Goal: Transaction & Acquisition: Obtain resource

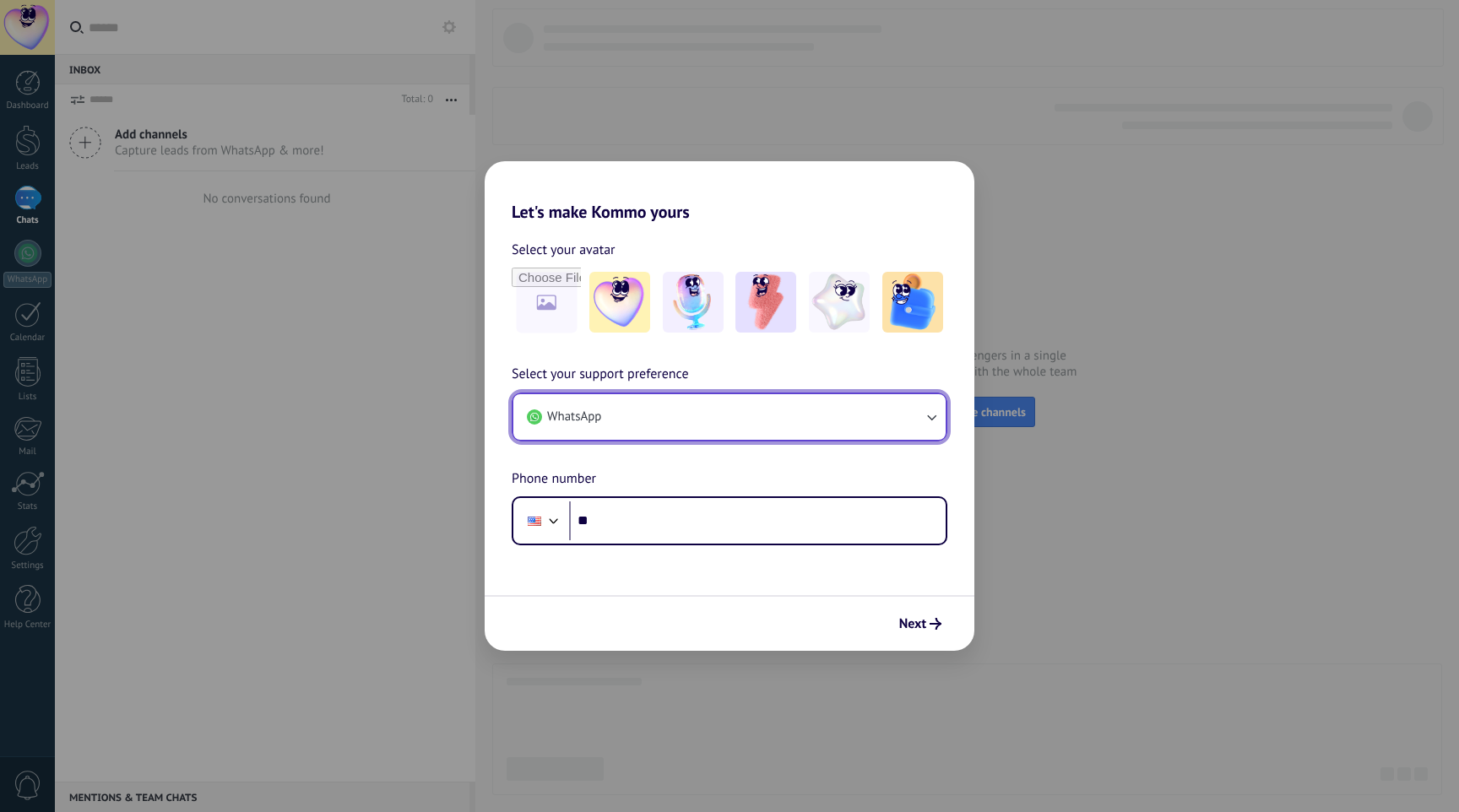
click at [797, 417] on button "WhatsApp" at bounding box center [729, 417] width 433 height 46
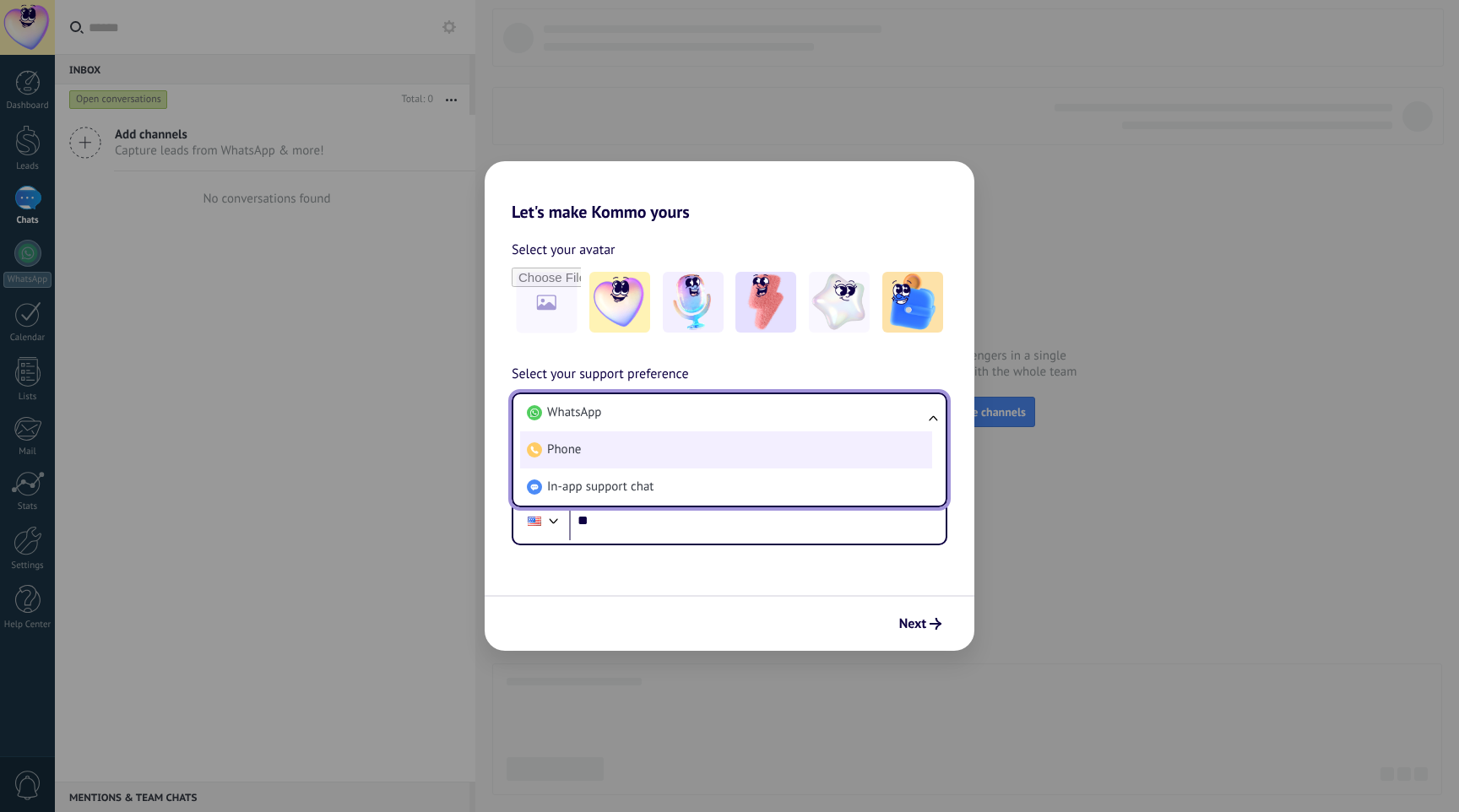
click at [776, 455] on li "Phone" at bounding box center [726, 450] width 412 height 37
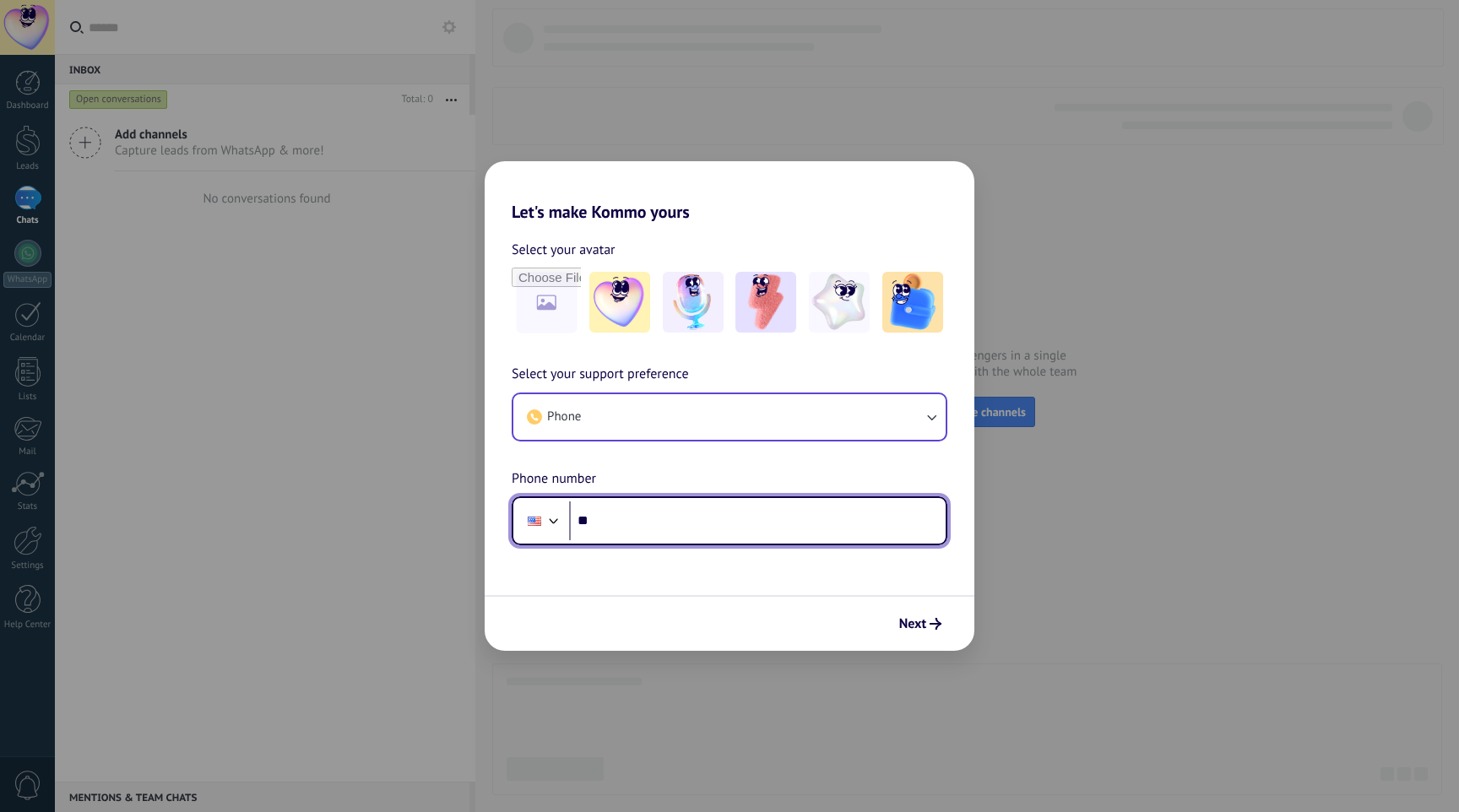
click at [540, 521] on div at bounding box center [534, 521] width 13 height 10
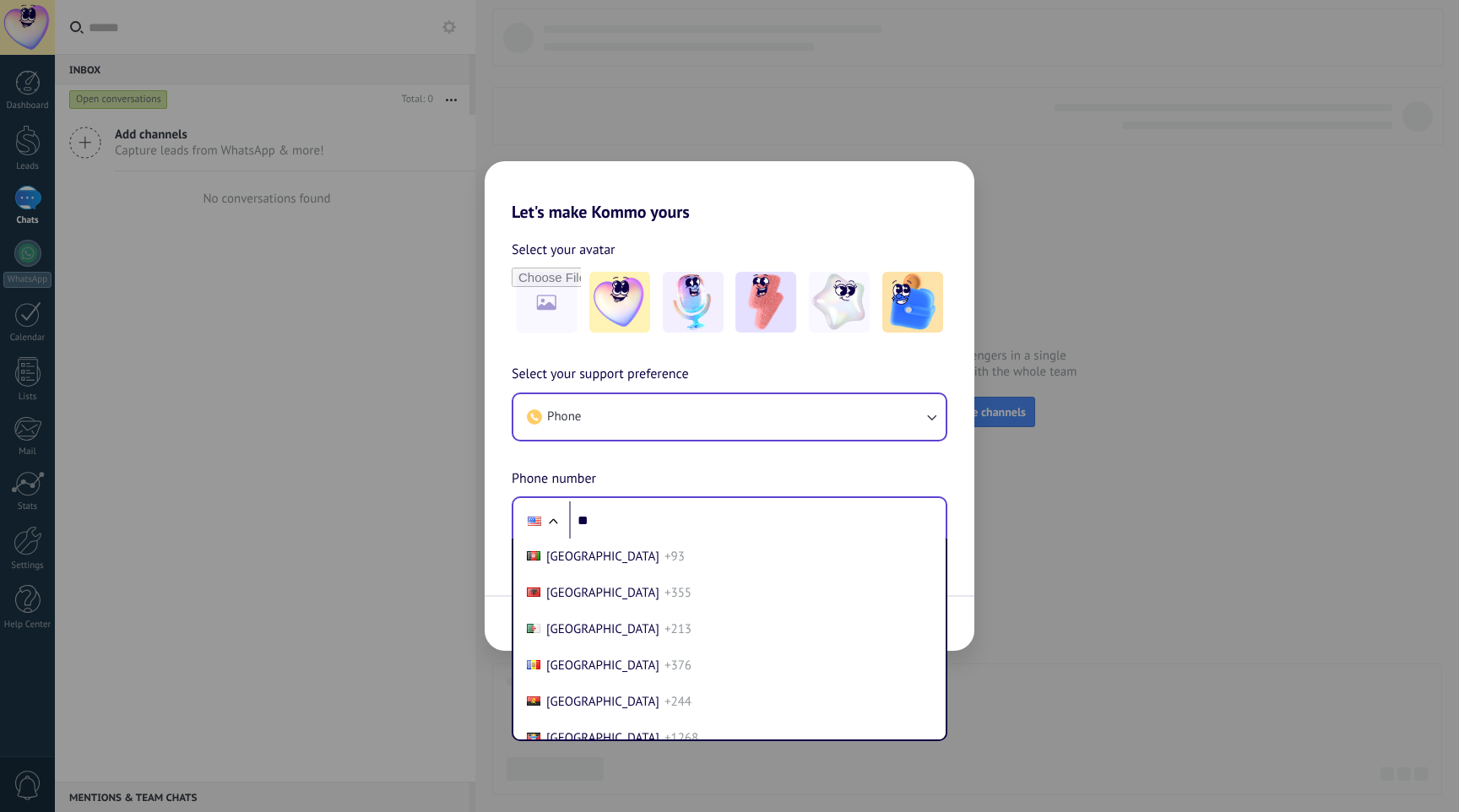
scroll to position [7213, 0]
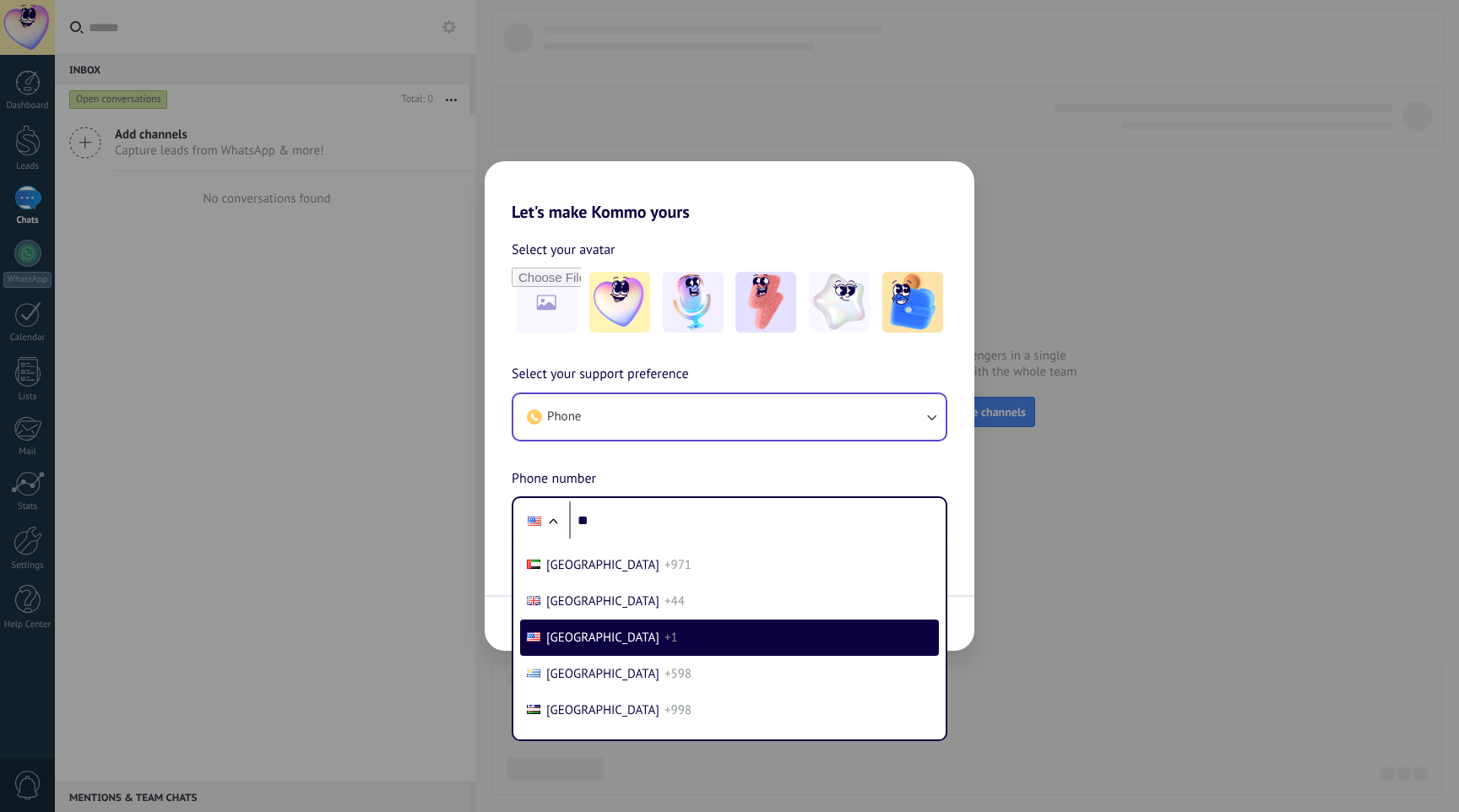
click at [643, 471] on div "Select your support preference Phone Phone number Phone ** [GEOGRAPHIC_DATA] +9…" at bounding box center [729, 454] width 490 height 182
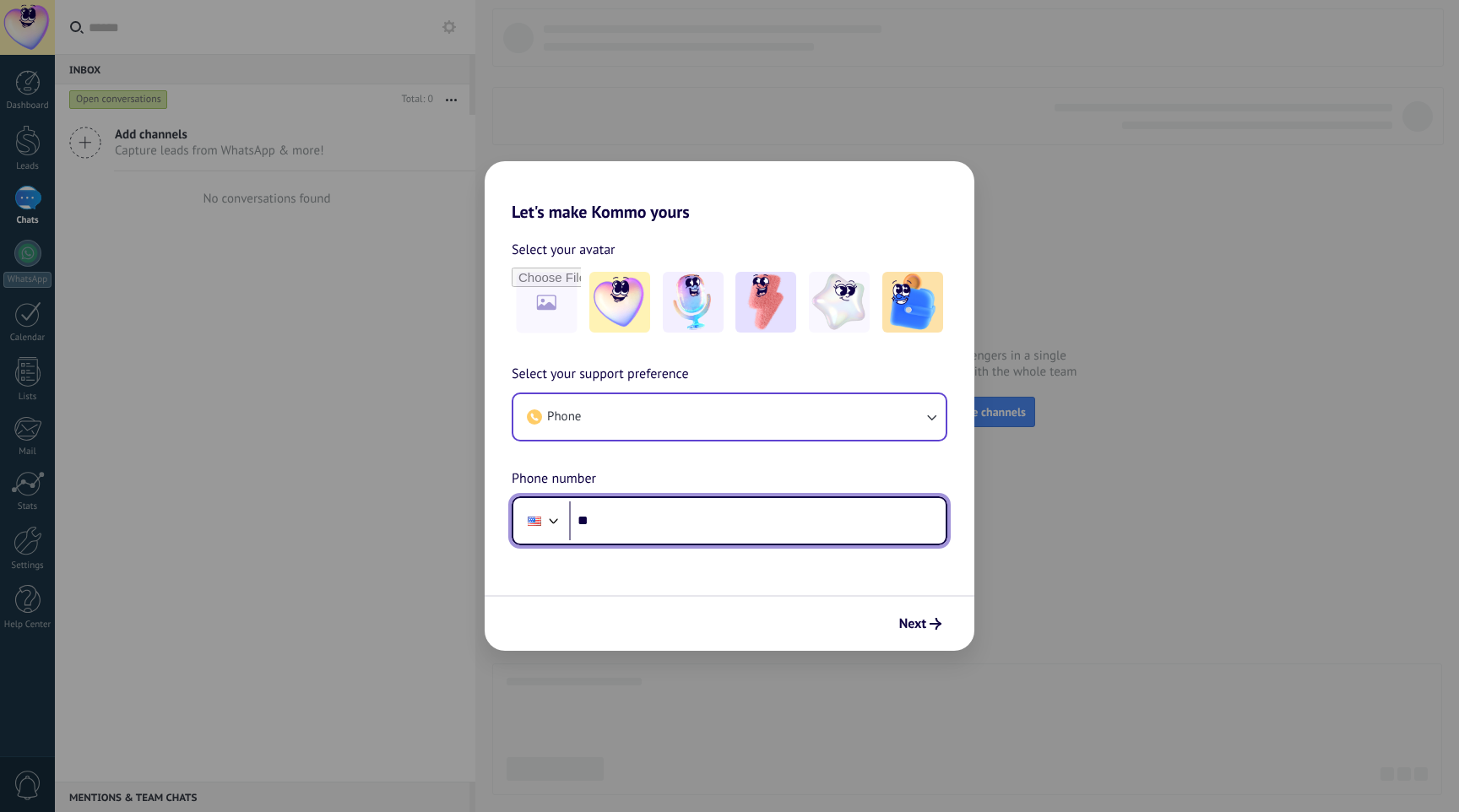
click at [555, 519] on div at bounding box center [554, 518] width 20 height 20
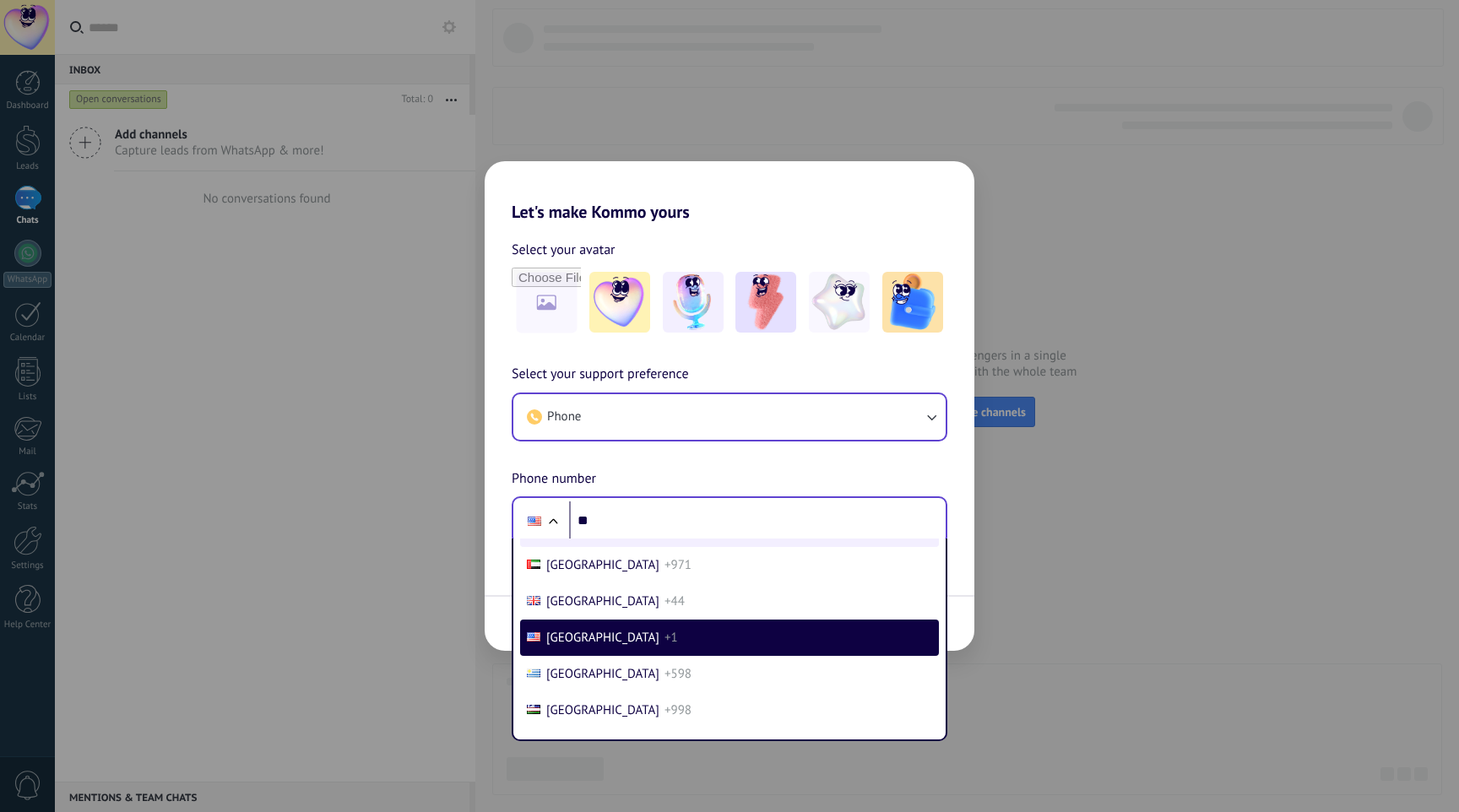
scroll to position [7369, 0]
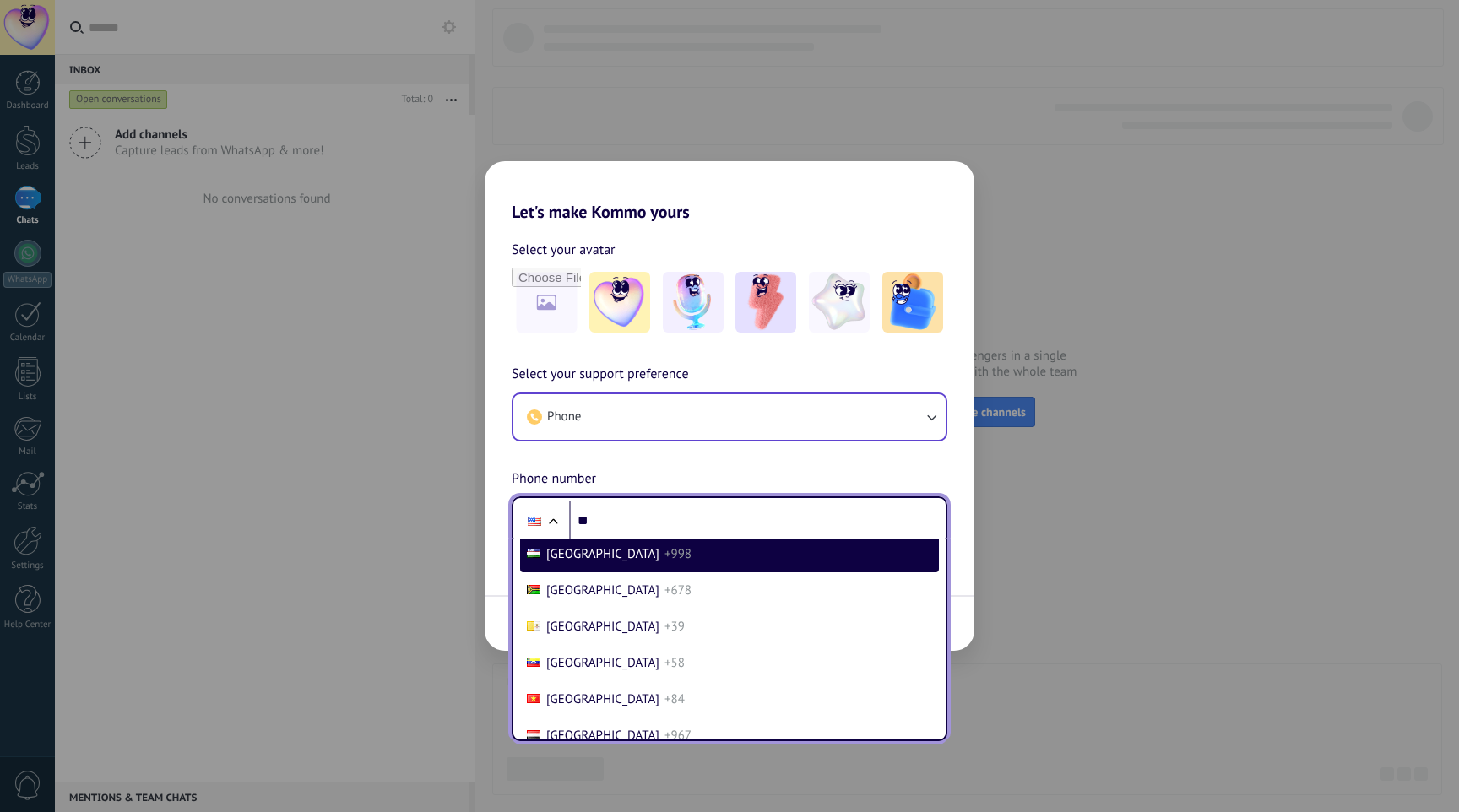
click at [664, 562] on span "+998" at bounding box center [677, 554] width 27 height 16
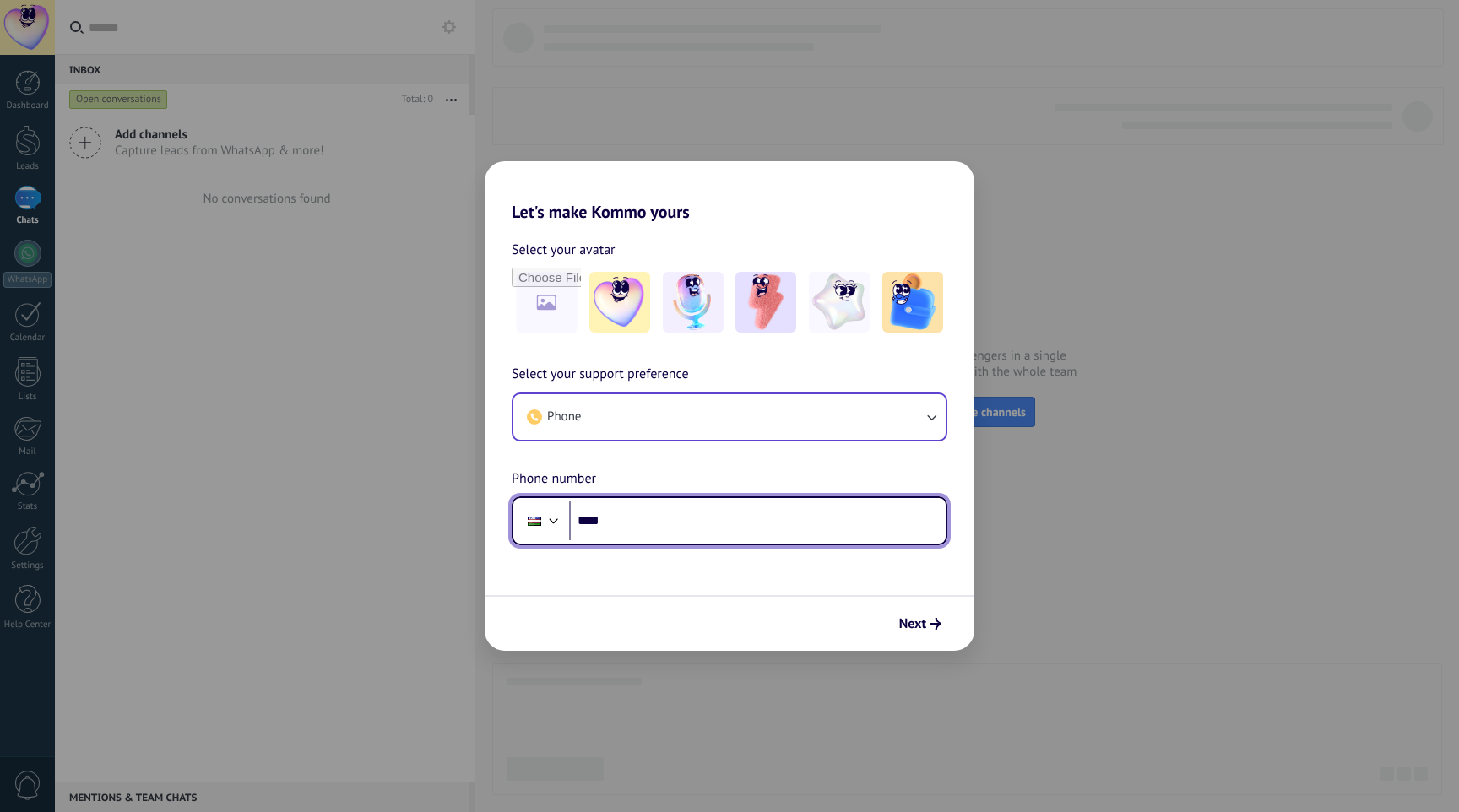
click at [690, 524] on input "**" at bounding box center [757, 521] width 376 height 39
type input "**********"
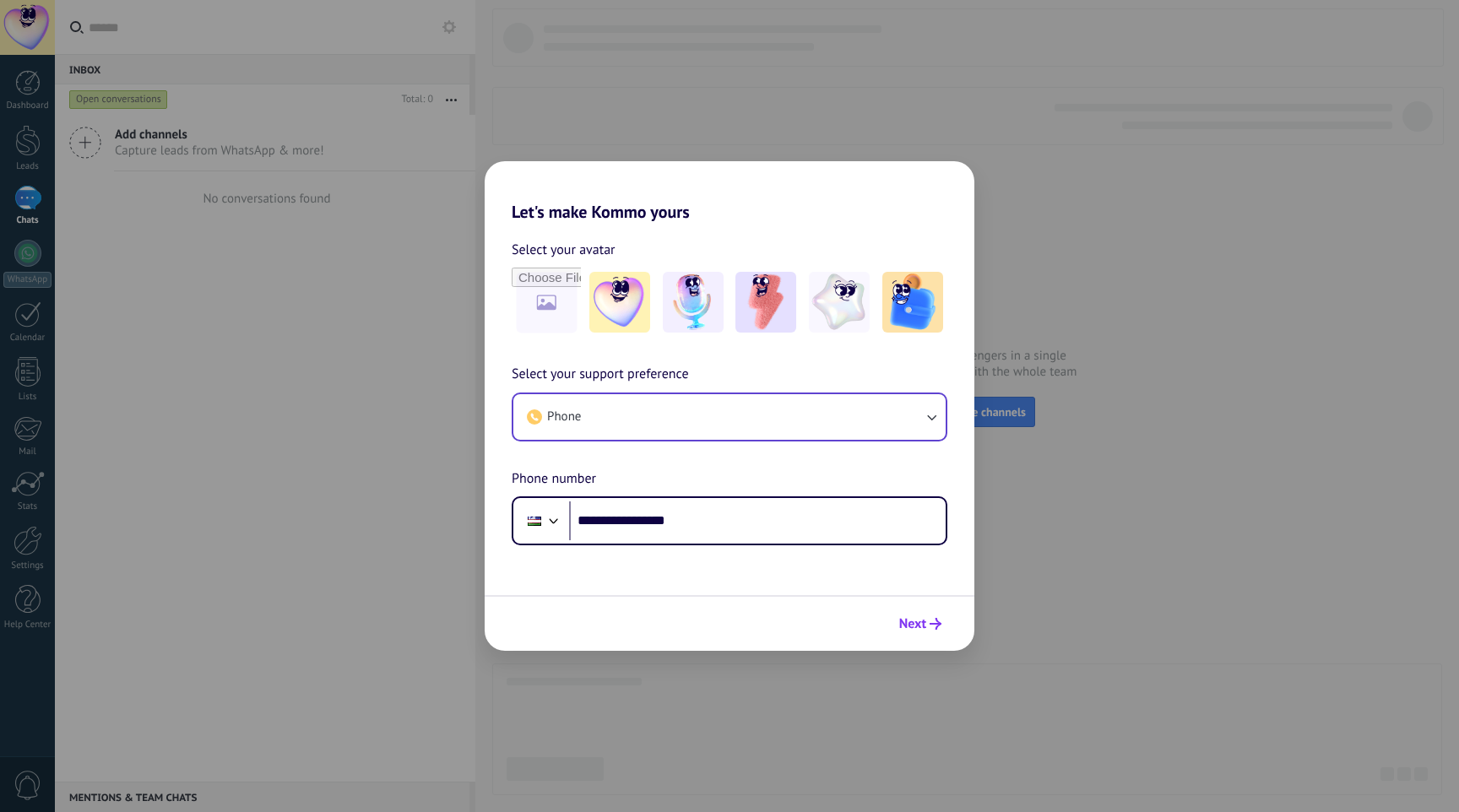
click at [920, 620] on span "Next" at bounding box center [912, 623] width 27 height 11
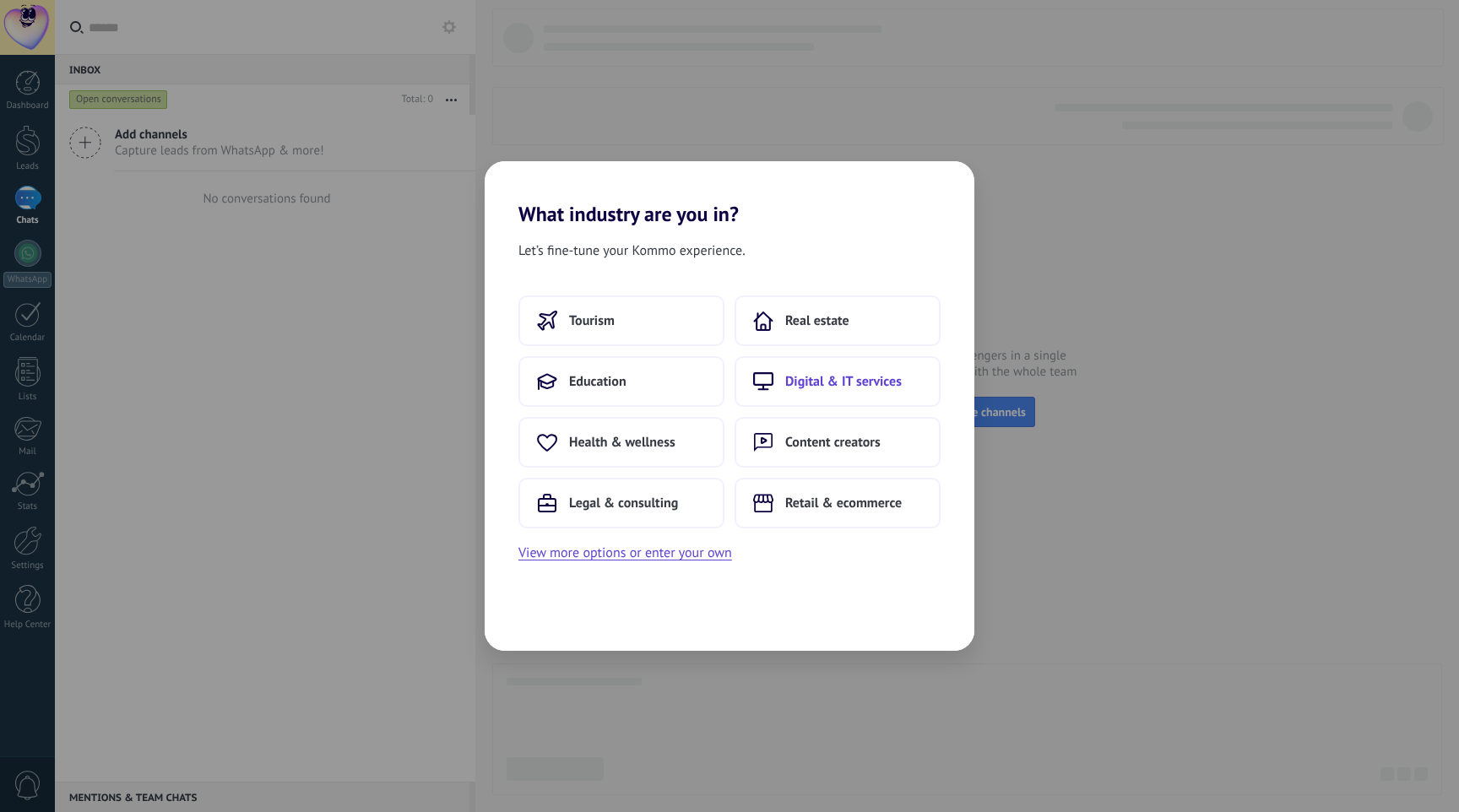
click at [864, 388] on span "Digital & IT services" at bounding box center [843, 381] width 117 height 17
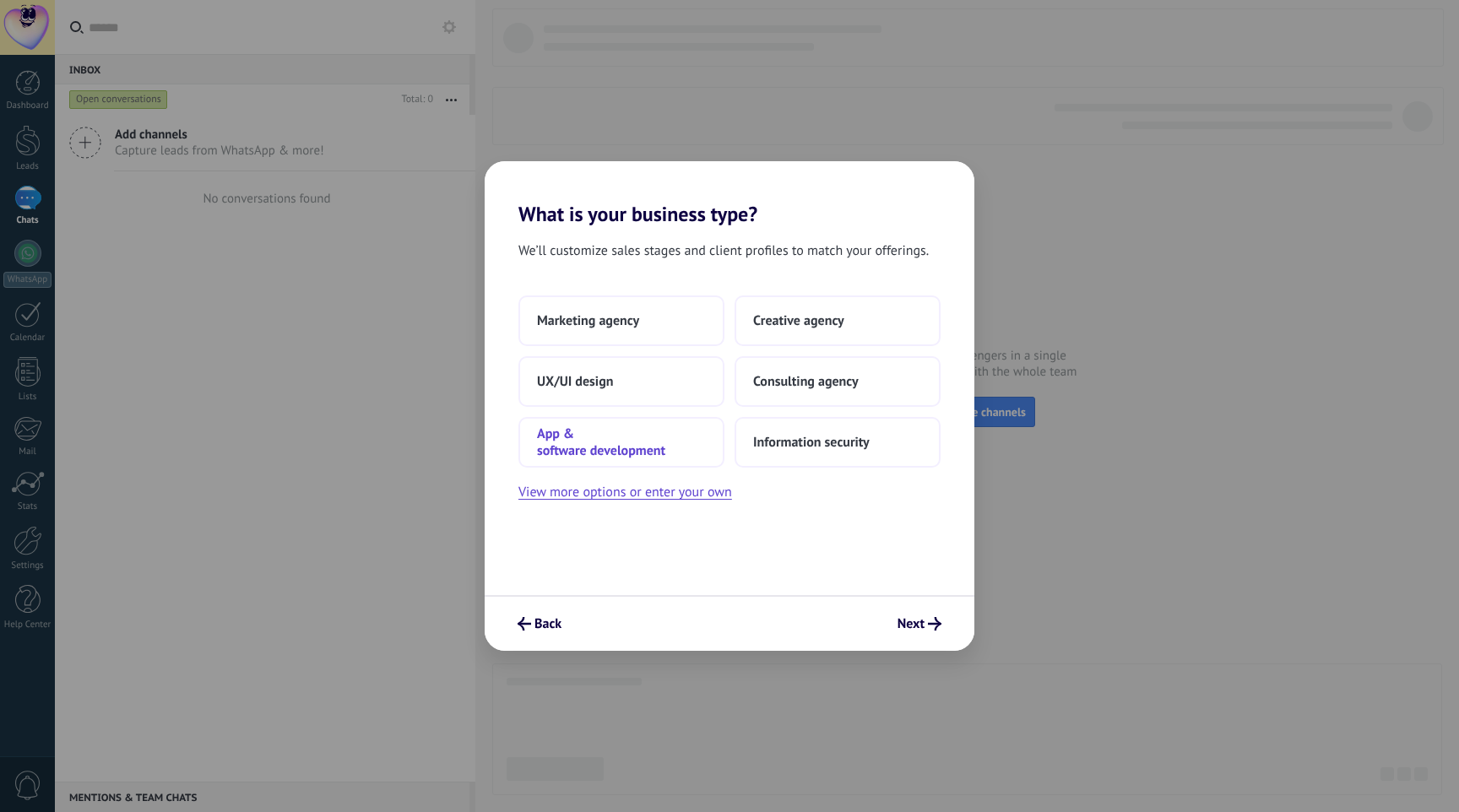
click at [634, 451] on span "App & software development" at bounding box center [621, 442] width 168 height 33
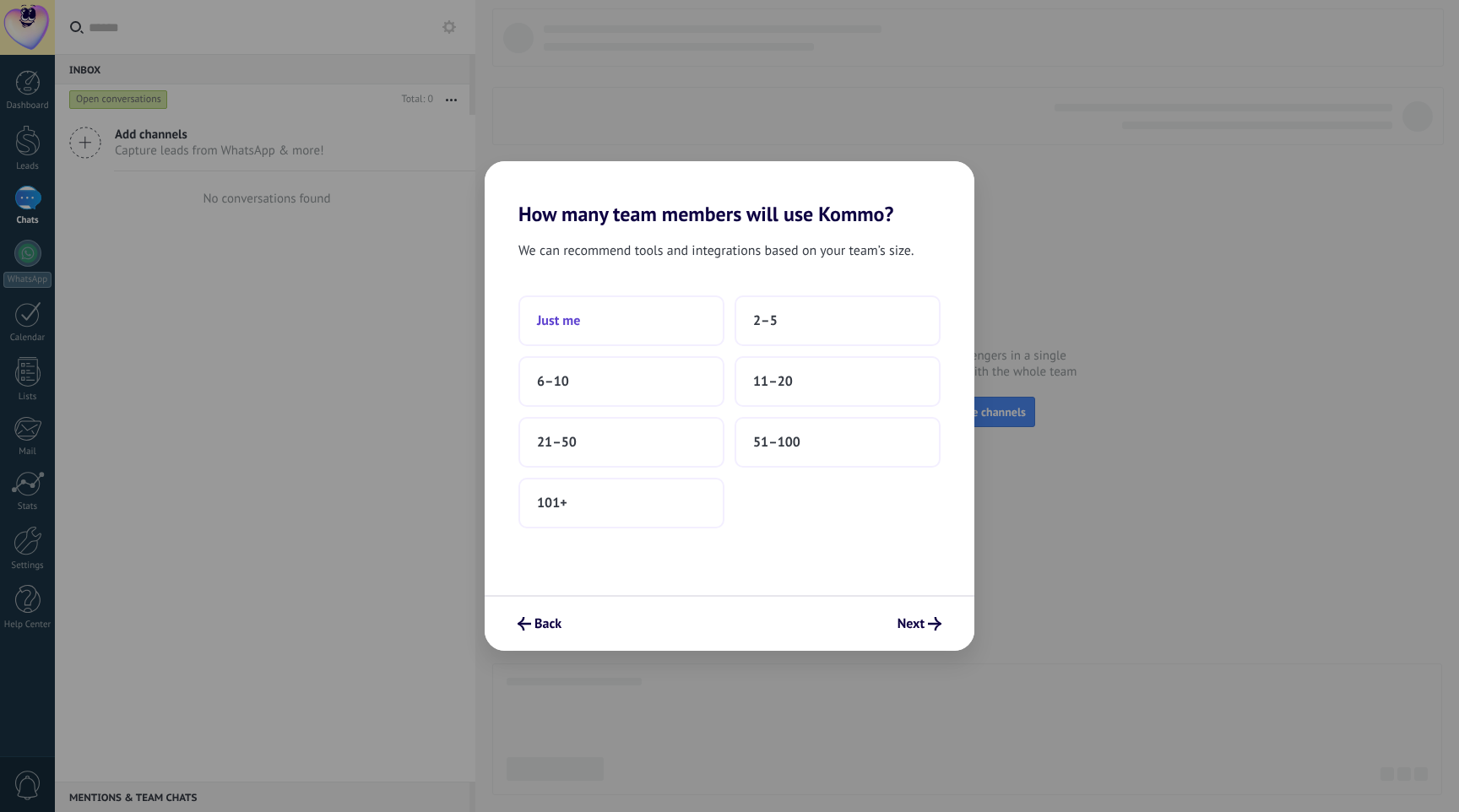
click at [627, 304] on button "Just me" at bounding box center [621, 321] width 206 height 51
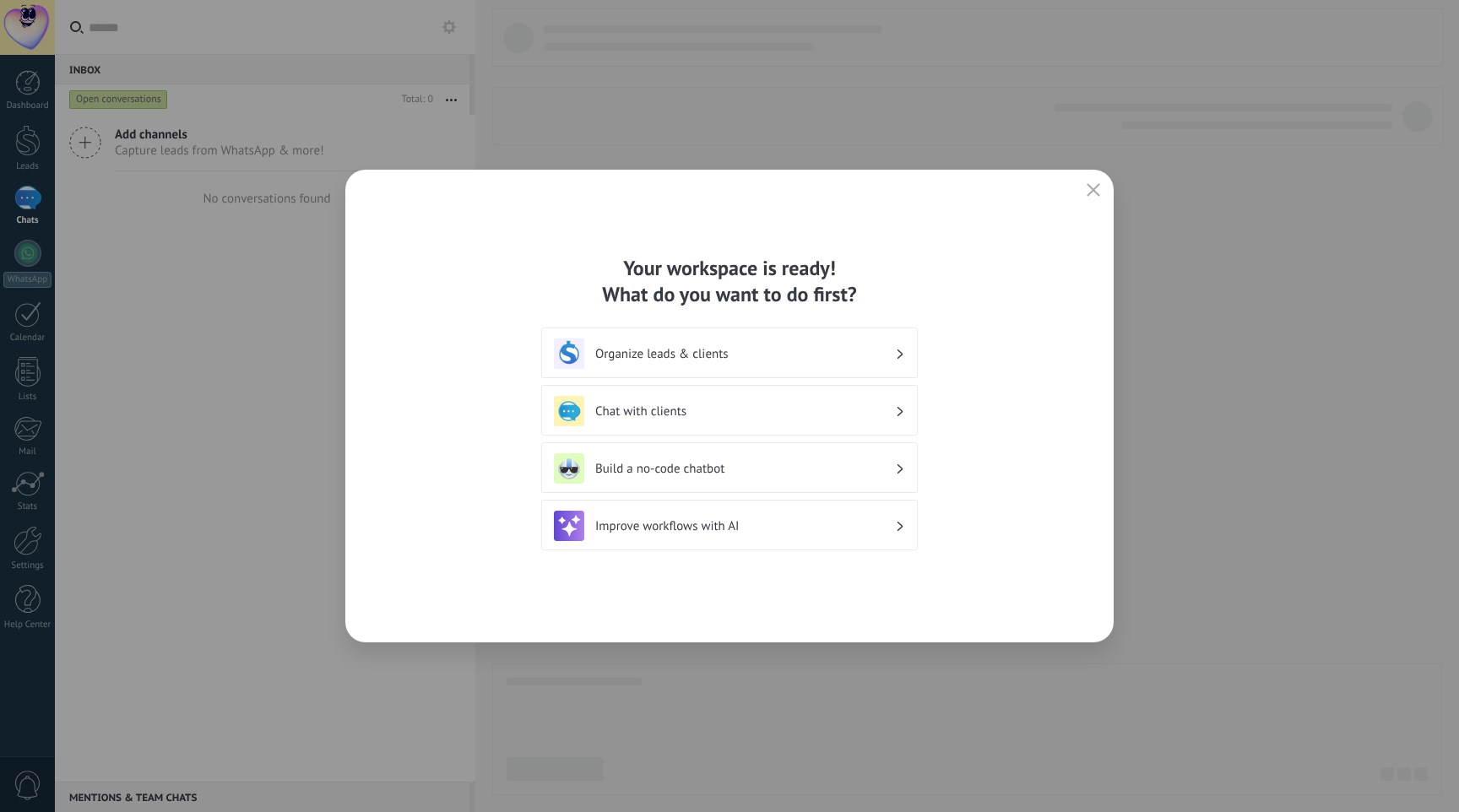
click at [841, 355] on h3 "Organize leads & clients" at bounding box center [745, 354] width 300 height 16
click at [892, 345] on div "Organize leads & clients" at bounding box center [729, 353] width 351 height 31
click at [1095, 184] on icon "button" at bounding box center [1093, 189] width 13 height 13
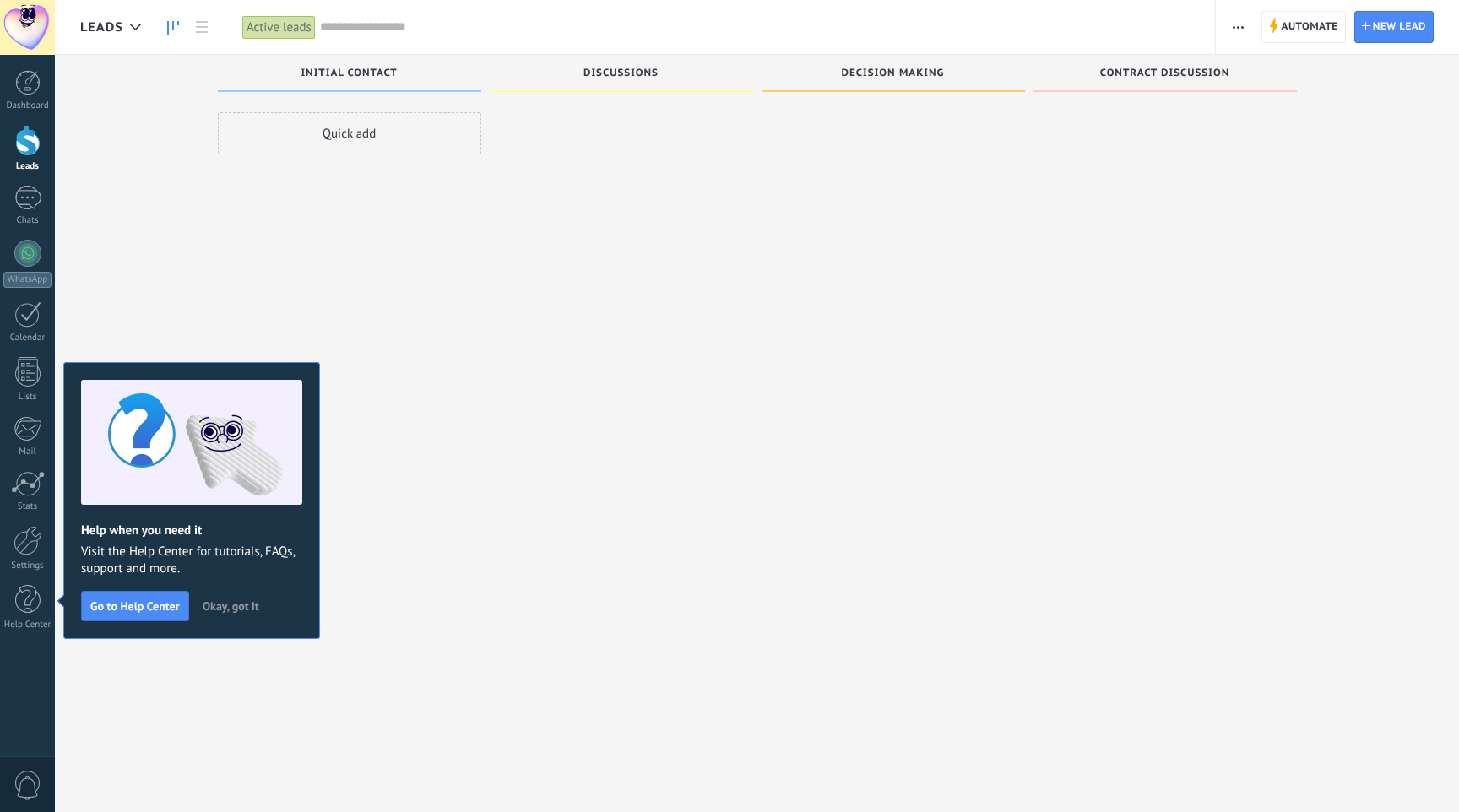
click at [236, 596] on button "Okay, got it" at bounding box center [231, 606] width 72 height 25
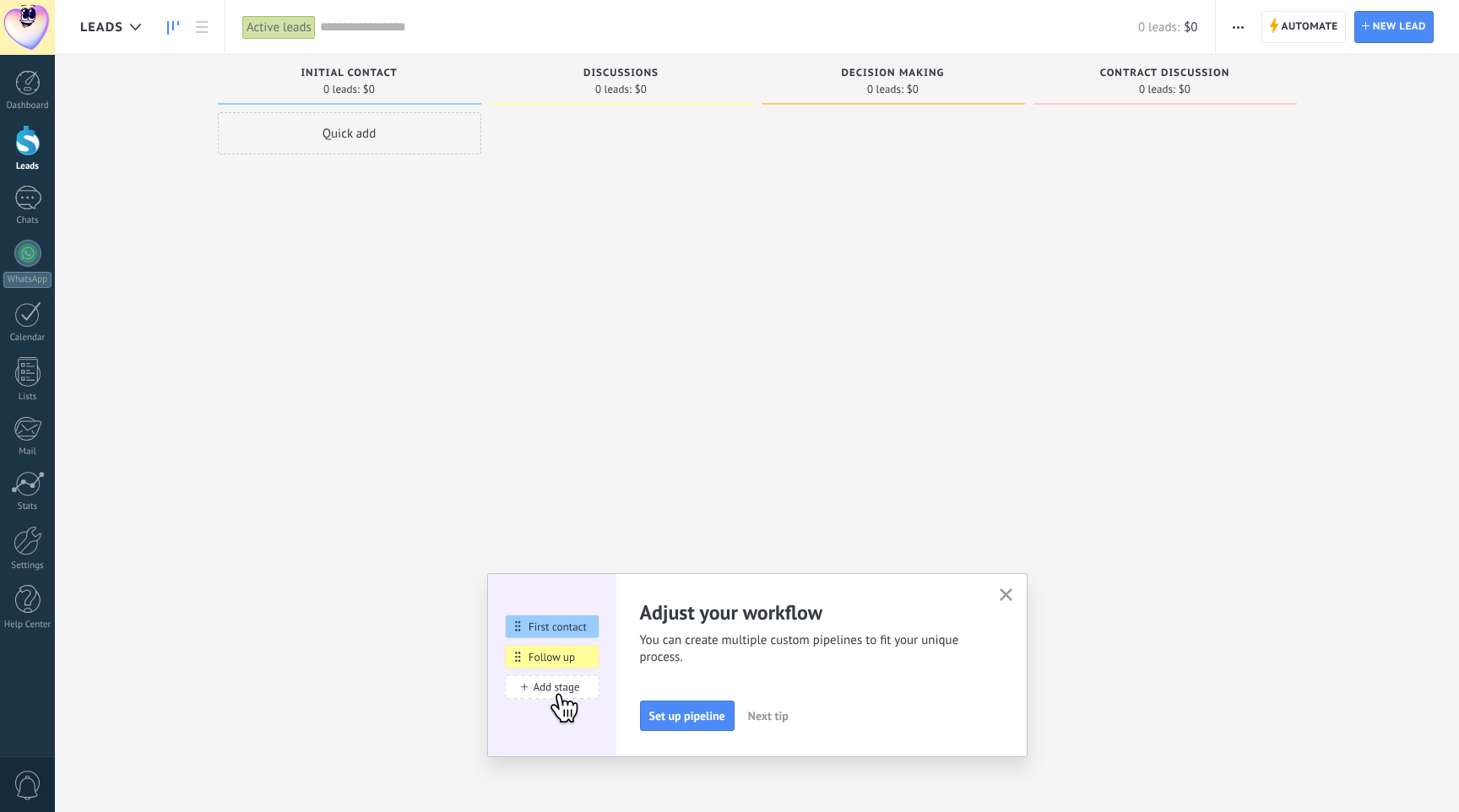
click at [1010, 582] on div "Adjust your workflow You can create multiple custom pipelines to fit your uniqu…" at bounding box center [757, 665] width 540 height 184
click at [1010, 590] on use "button" at bounding box center [1005, 595] width 12 height 12
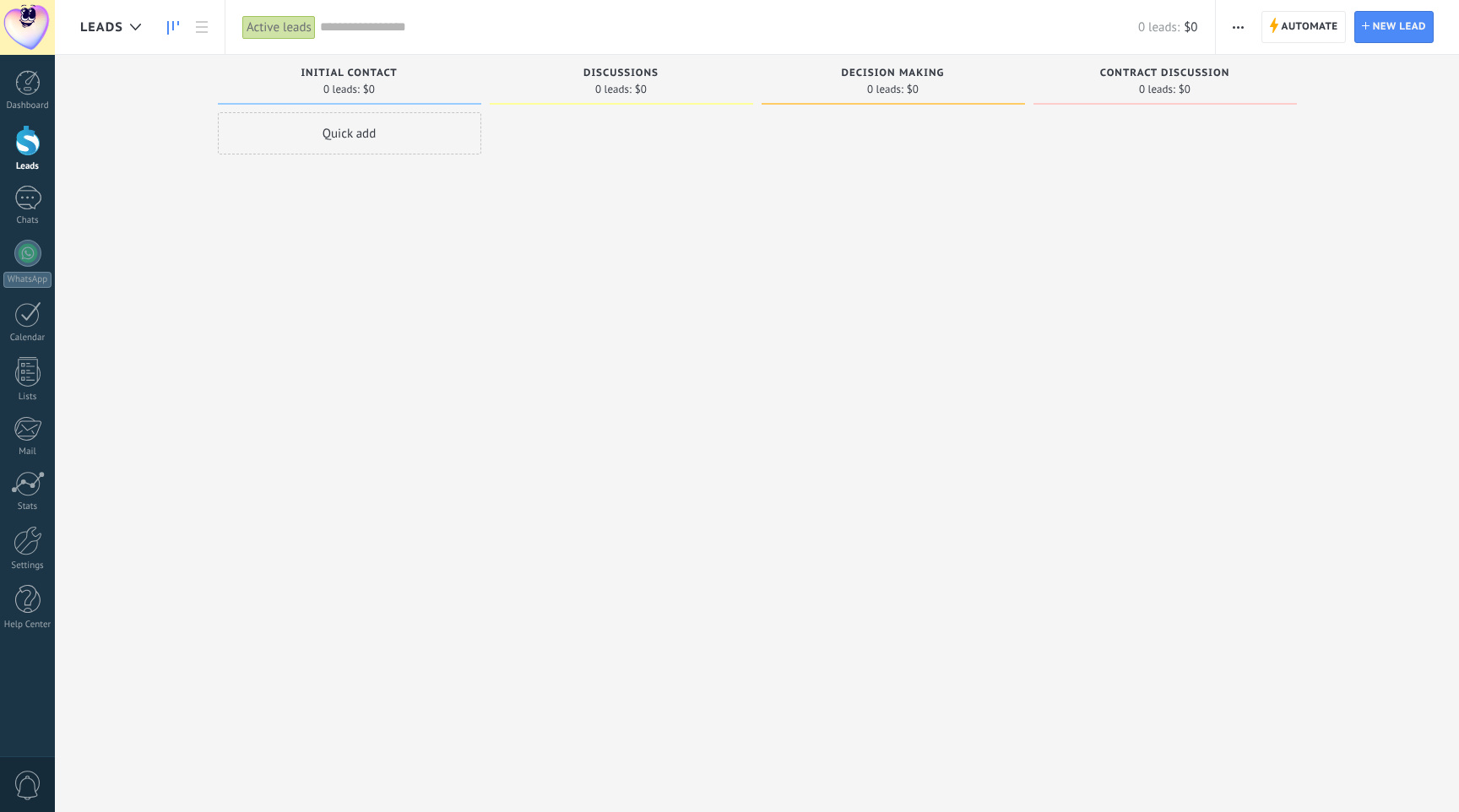
click at [1233, 27] on use "button" at bounding box center [1238, 27] width 11 height 3
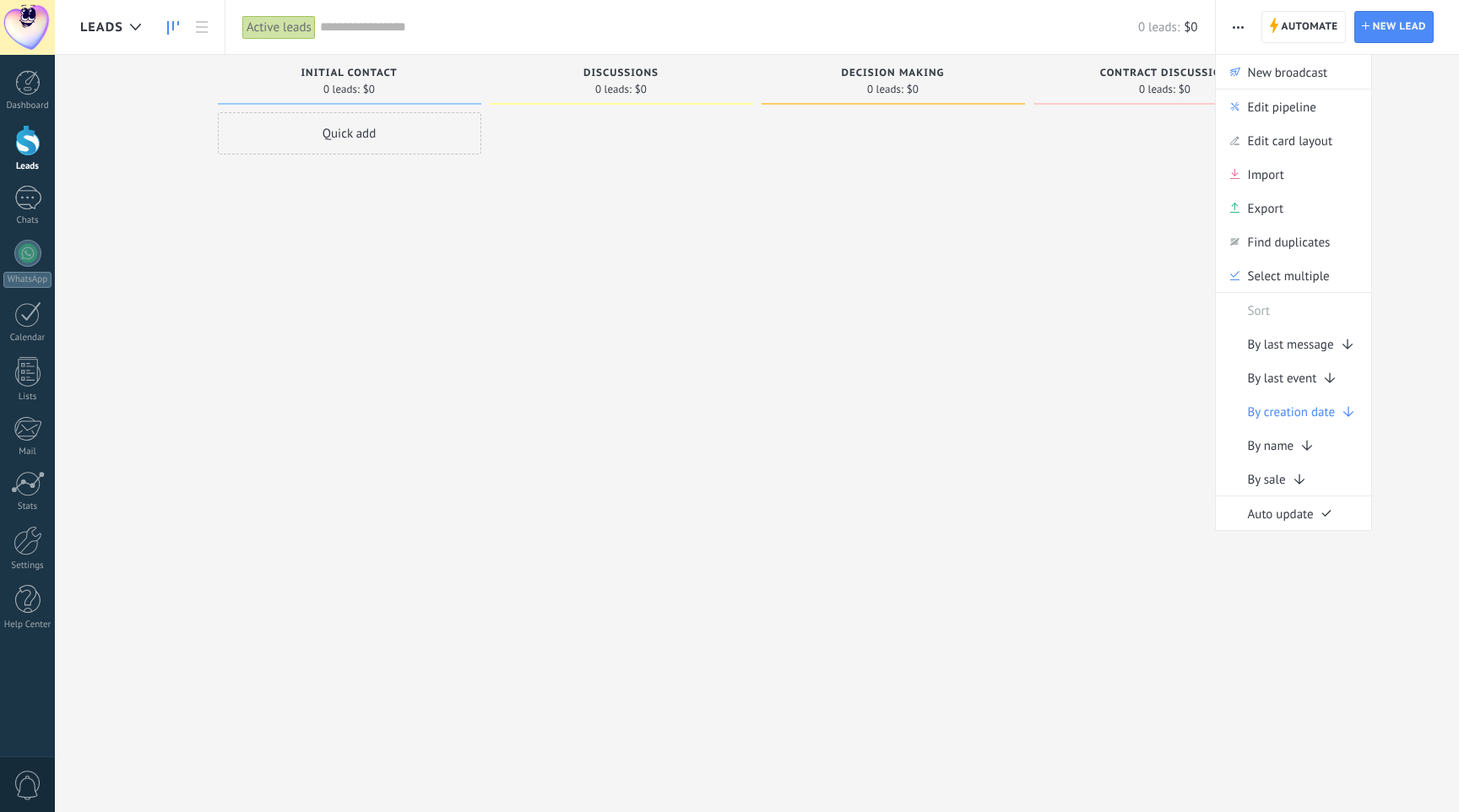
click at [955, 239] on div at bounding box center [893, 408] width 263 height 592
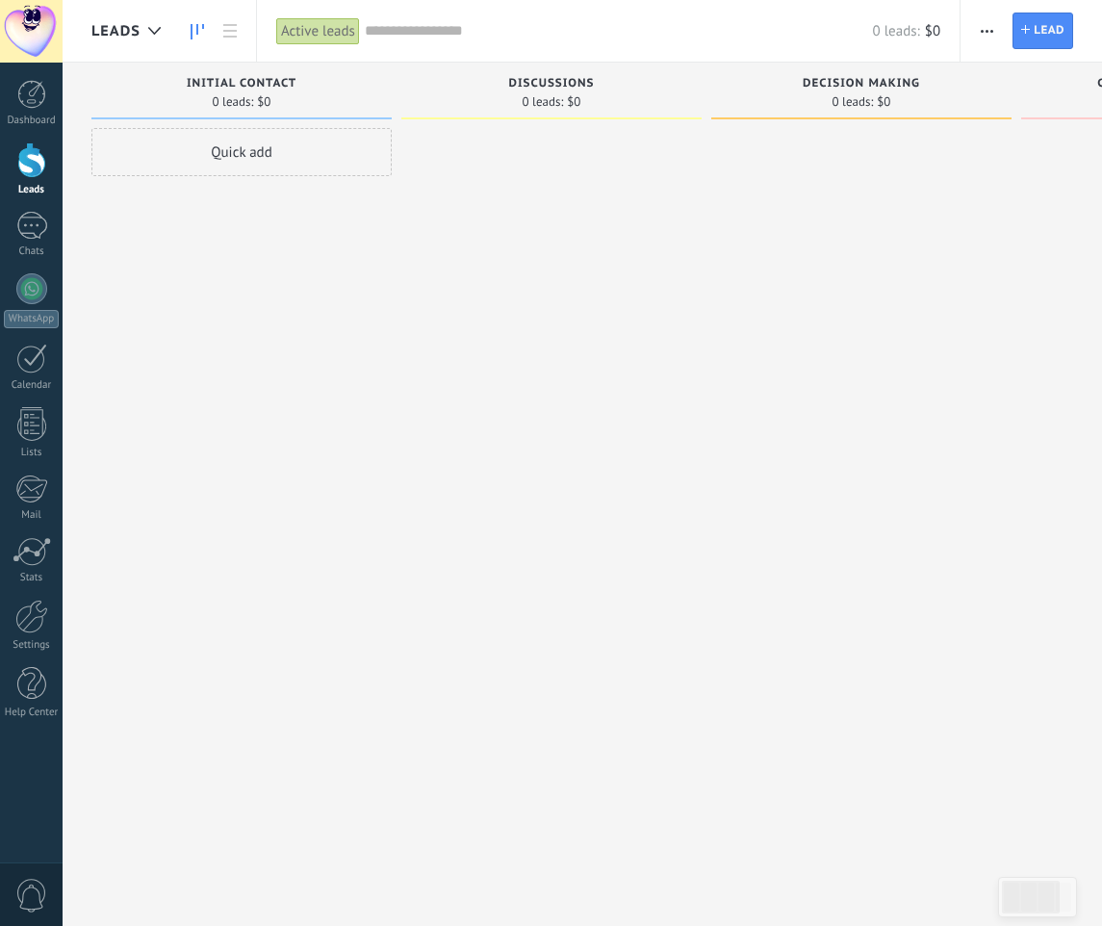
click at [982, 32] on use "button" at bounding box center [987, 31] width 13 height 3
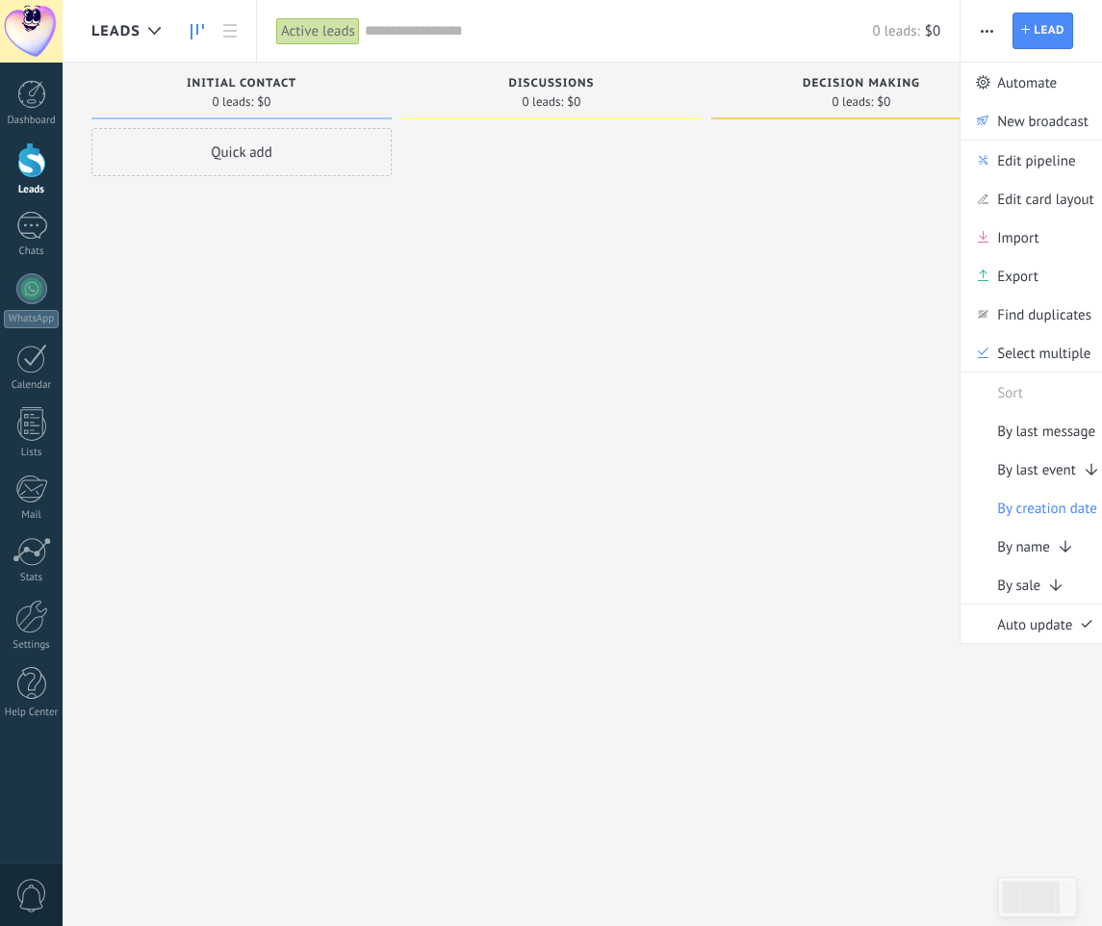
drag, startPoint x: 1009, startPoint y: 236, endPoint x: 936, endPoint y: 296, distance: 94.3
click at [936, 302] on div "Leads Active leads Apply 0 leads: $0 Active leads My leads Won leads Lost leads…" at bounding box center [582, 479] width 1039 height 959
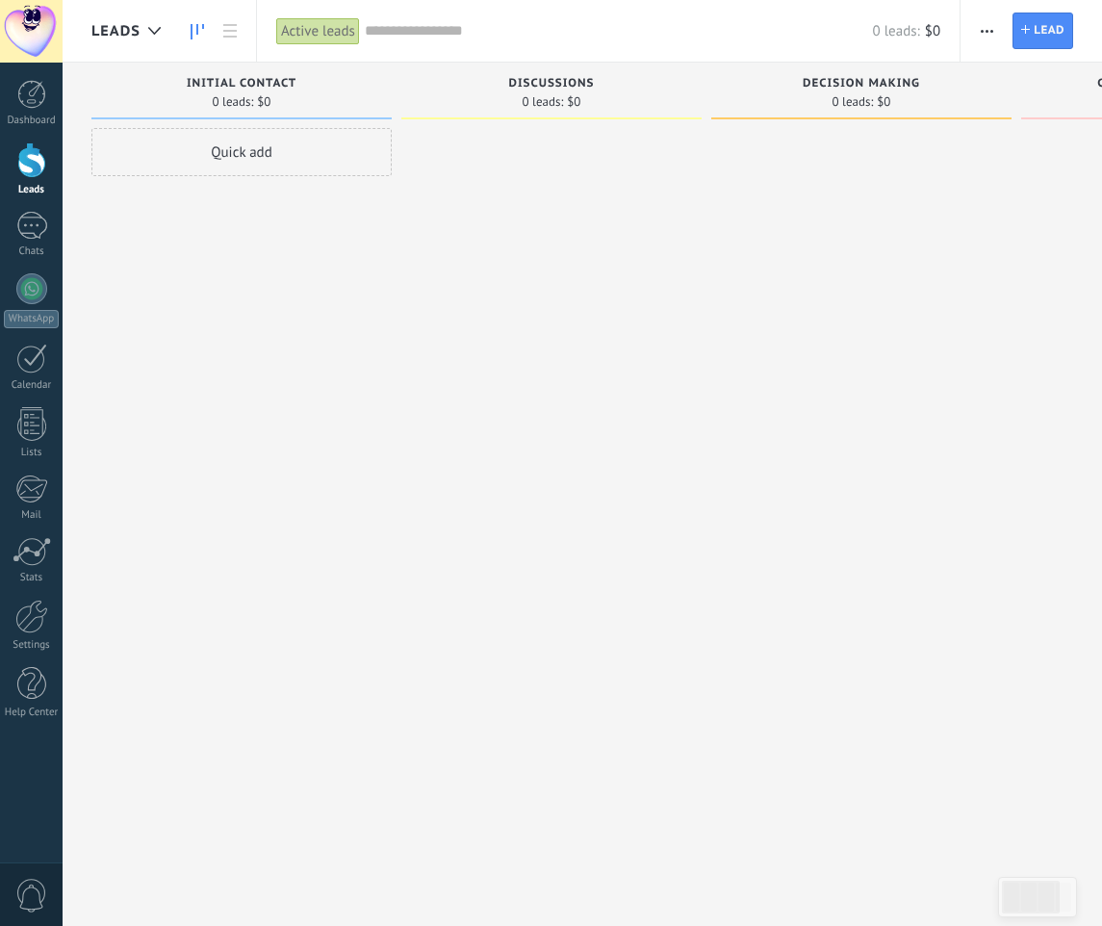
click at [973, 33] on button "button" at bounding box center [987, 31] width 28 height 37
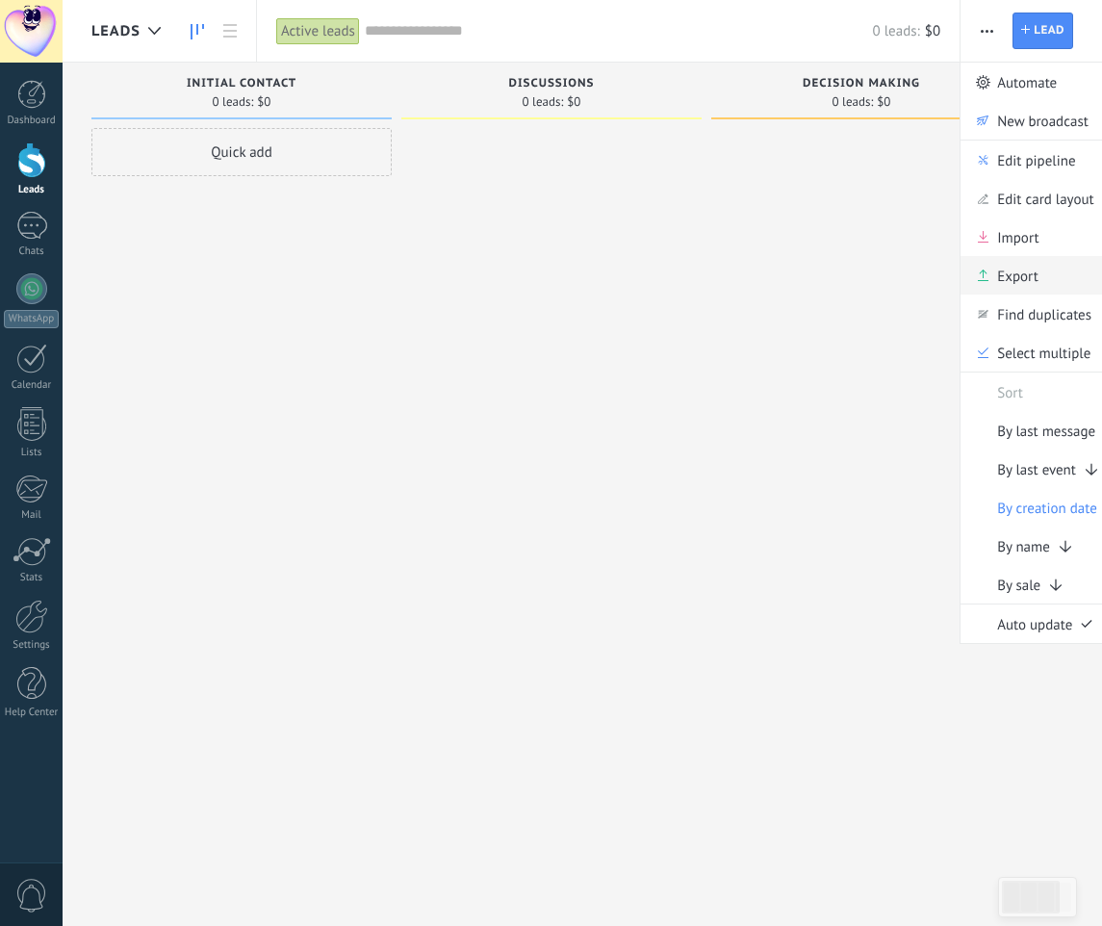
click at [1000, 269] on span "Export" at bounding box center [1017, 275] width 41 height 38
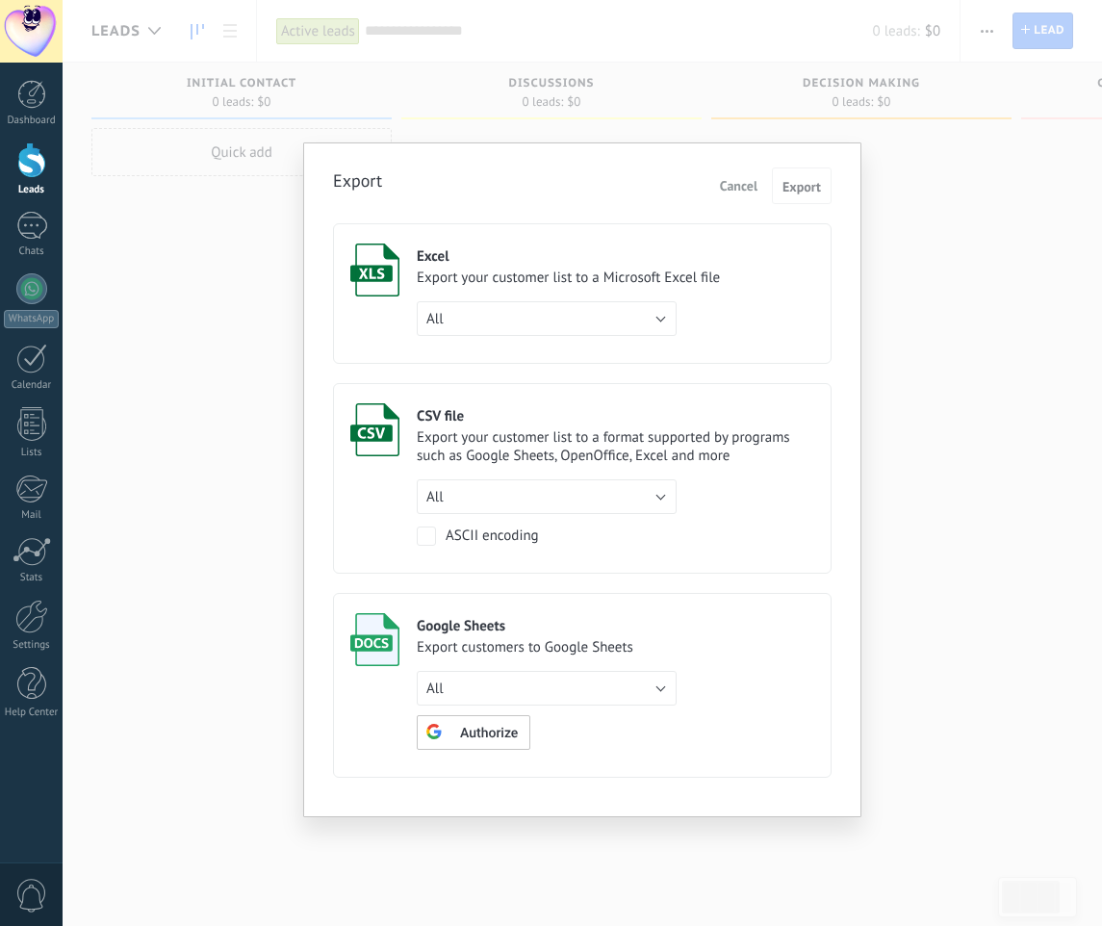
click at [617, 271] on div "Export your customer list to a Microsoft Excel file" at bounding box center [568, 278] width 303 height 18
click at [800, 186] on span "Export" at bounding box center [801, 186] width 38 height 13
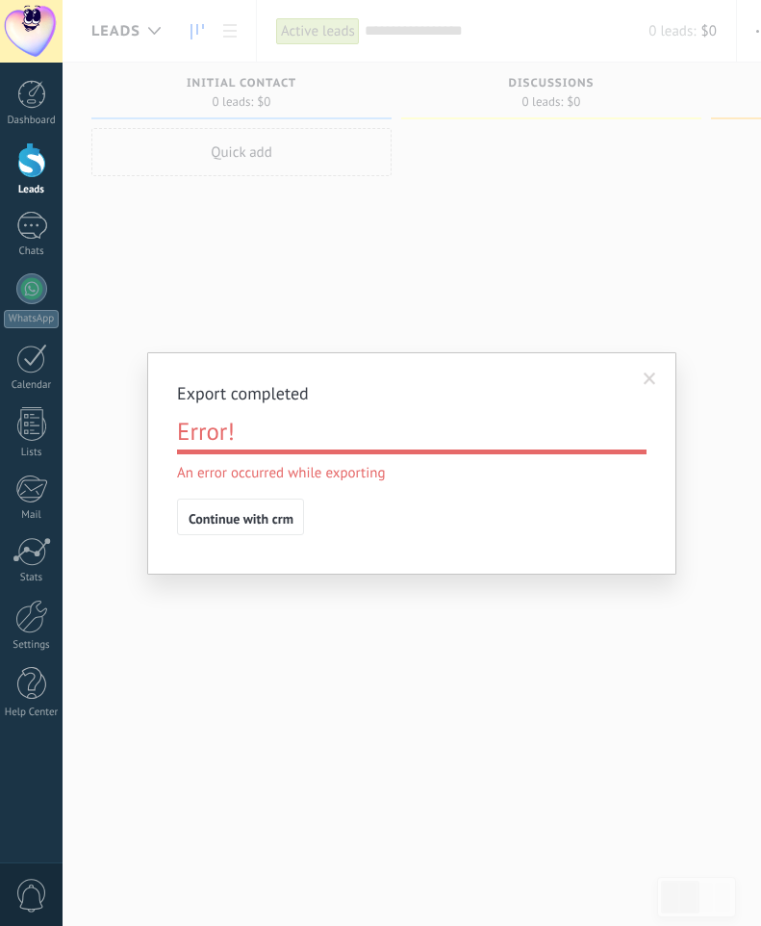
click at [171, 99] on div "Export completed Error! An error occurred while exporting Continue with crm" at bounding box center [412, 463] width 699 height 926
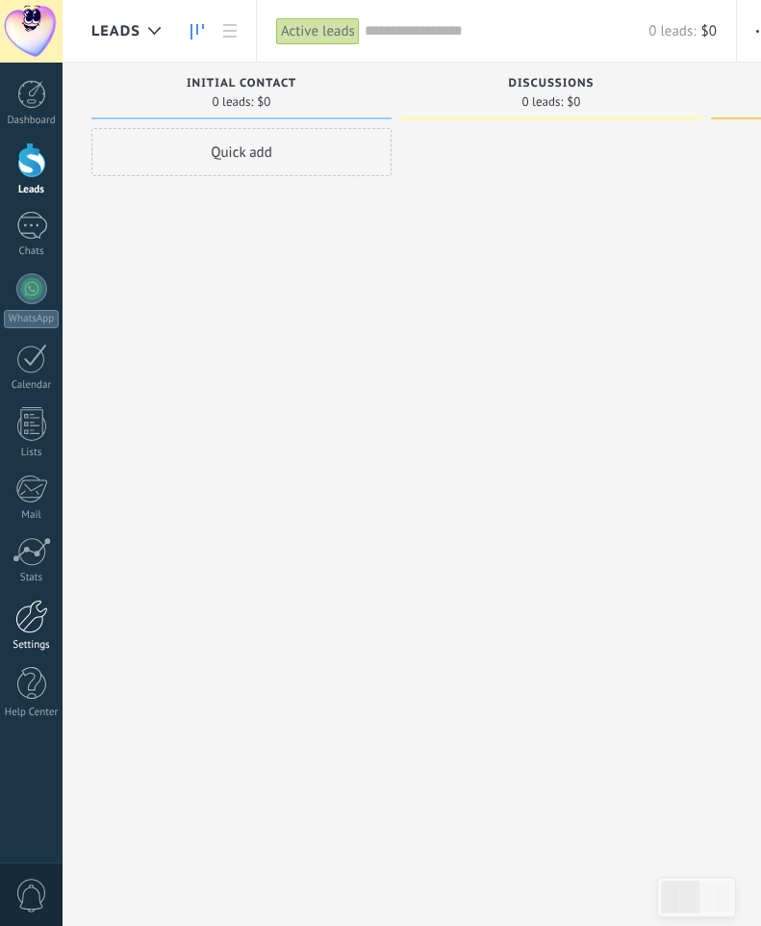
click at [4, 623] on link "Settings" at bounding box center [31, 626] width 63 height 52
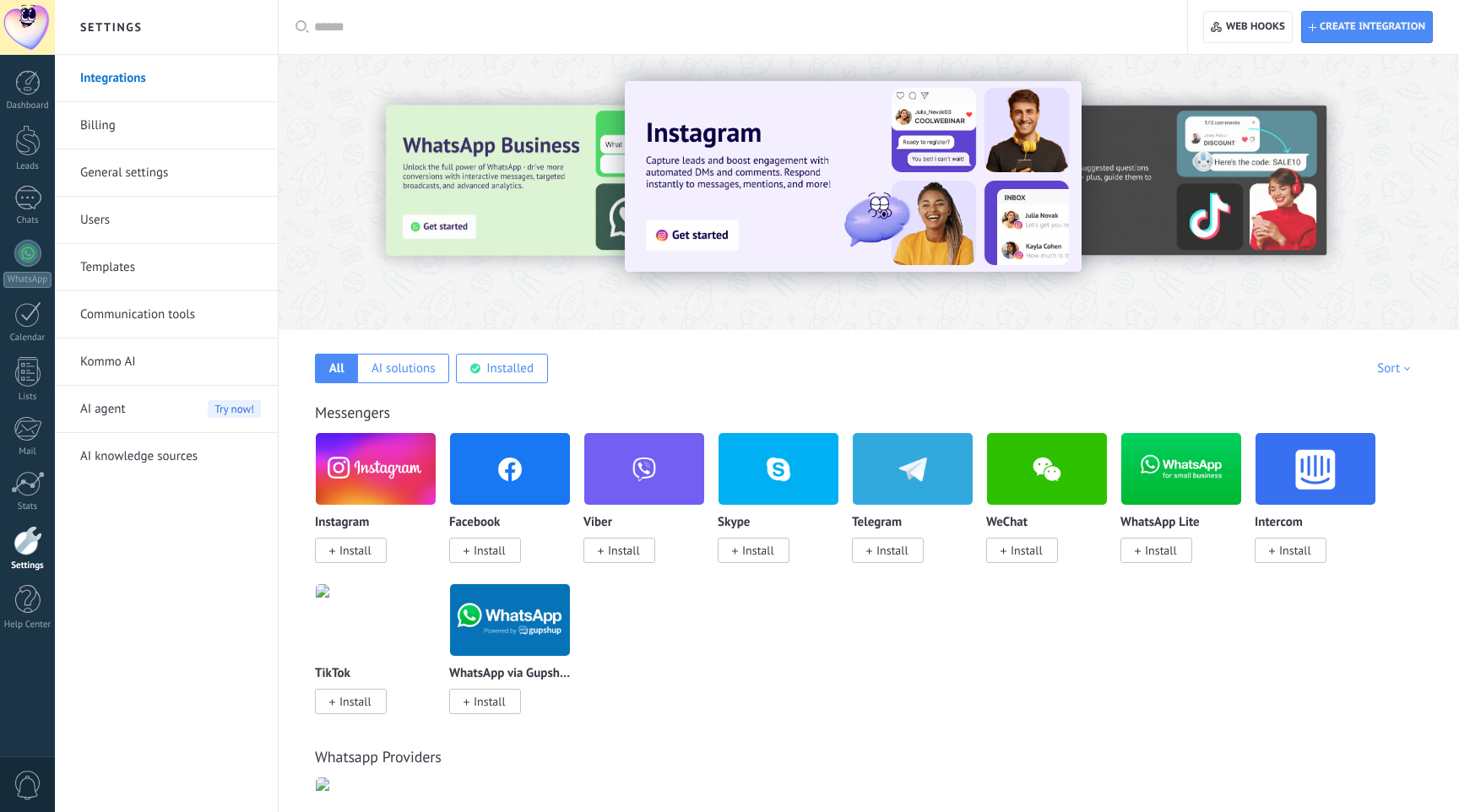
click at [101, 221] on link "Users" at bounding box center [170, 220] width 181 height 47
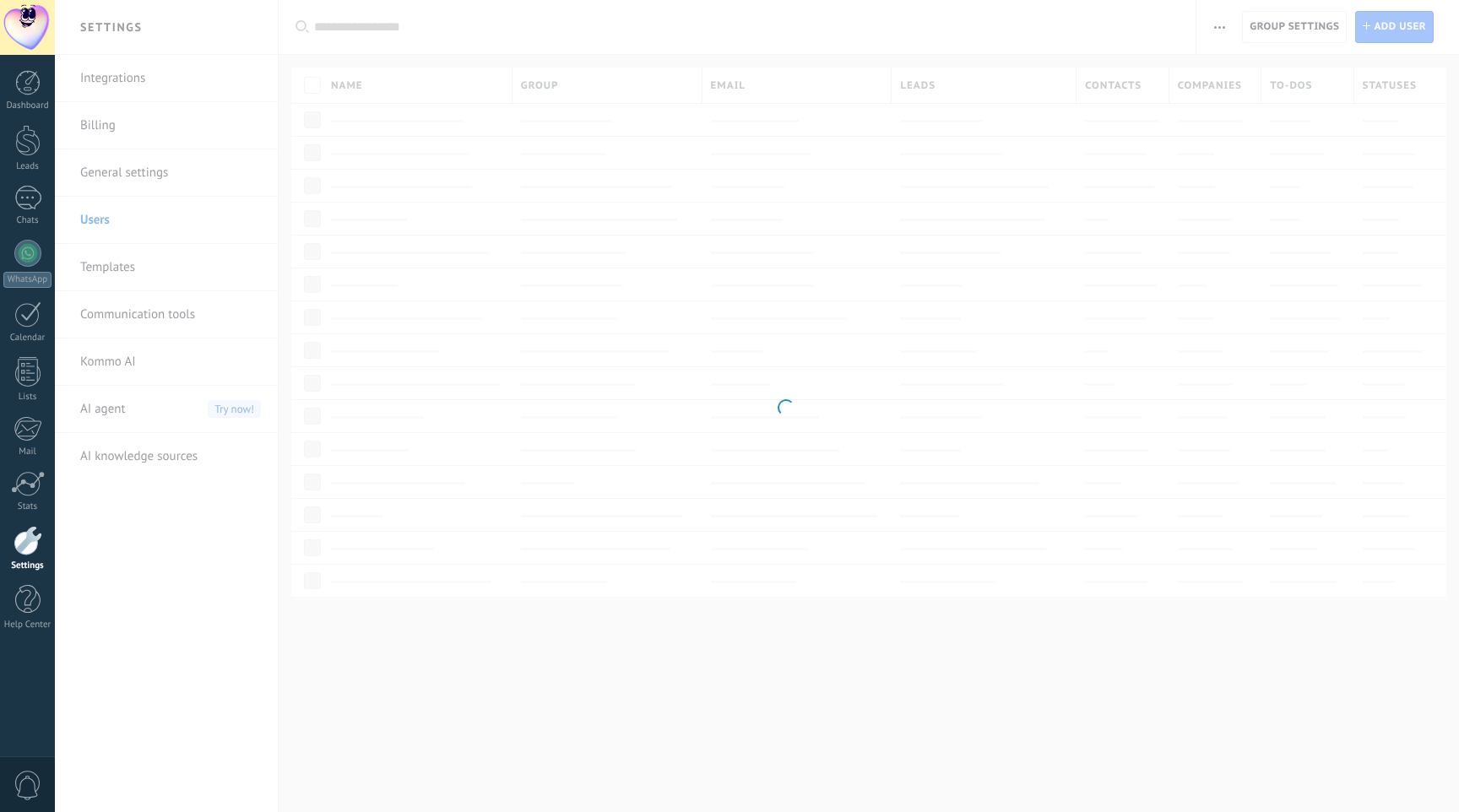
click at [51, 16] on div at bounding box center [27, 27] width 55 height 55
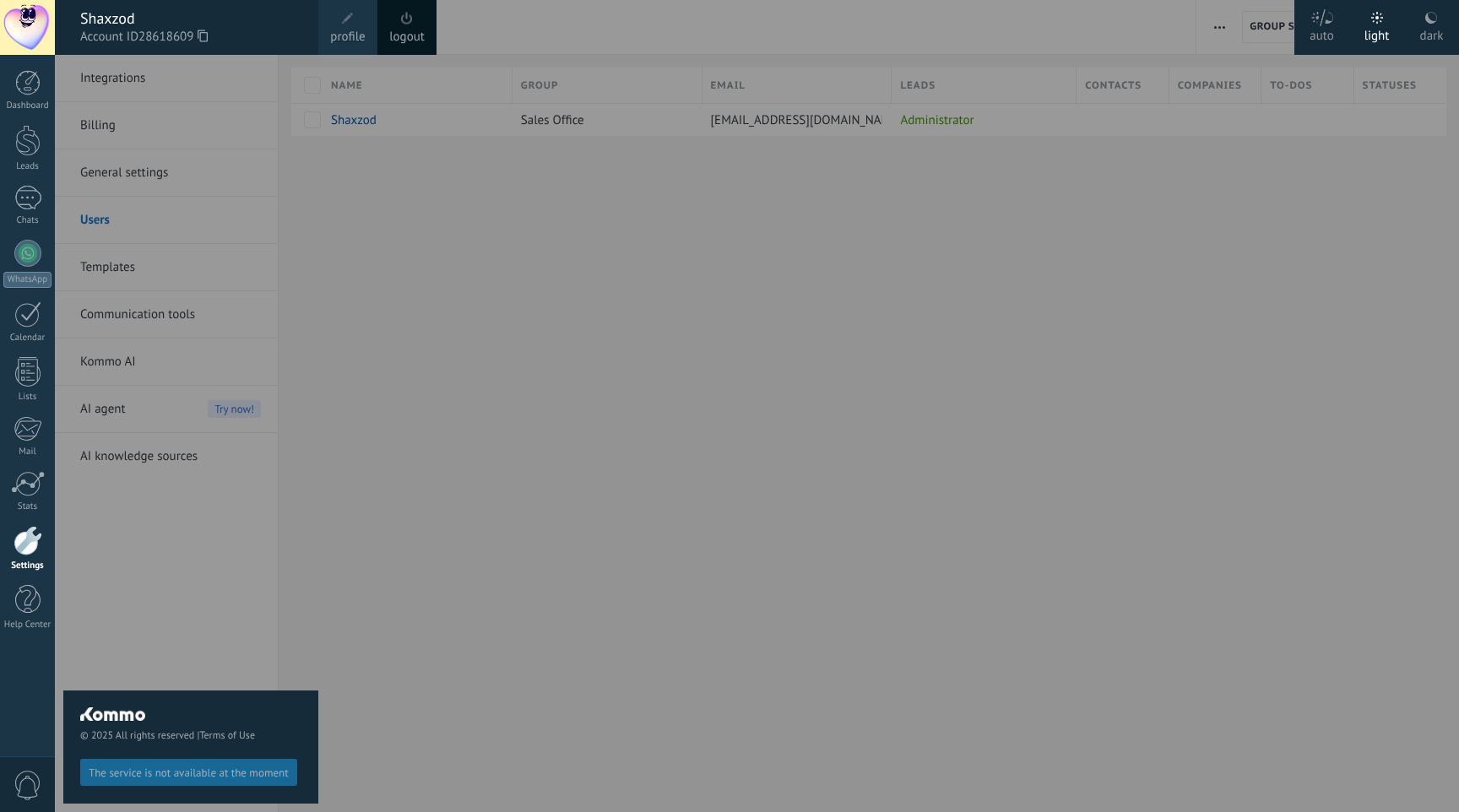
click at [351, 18] on span at bounding box center [347, 18] width 11 height 11
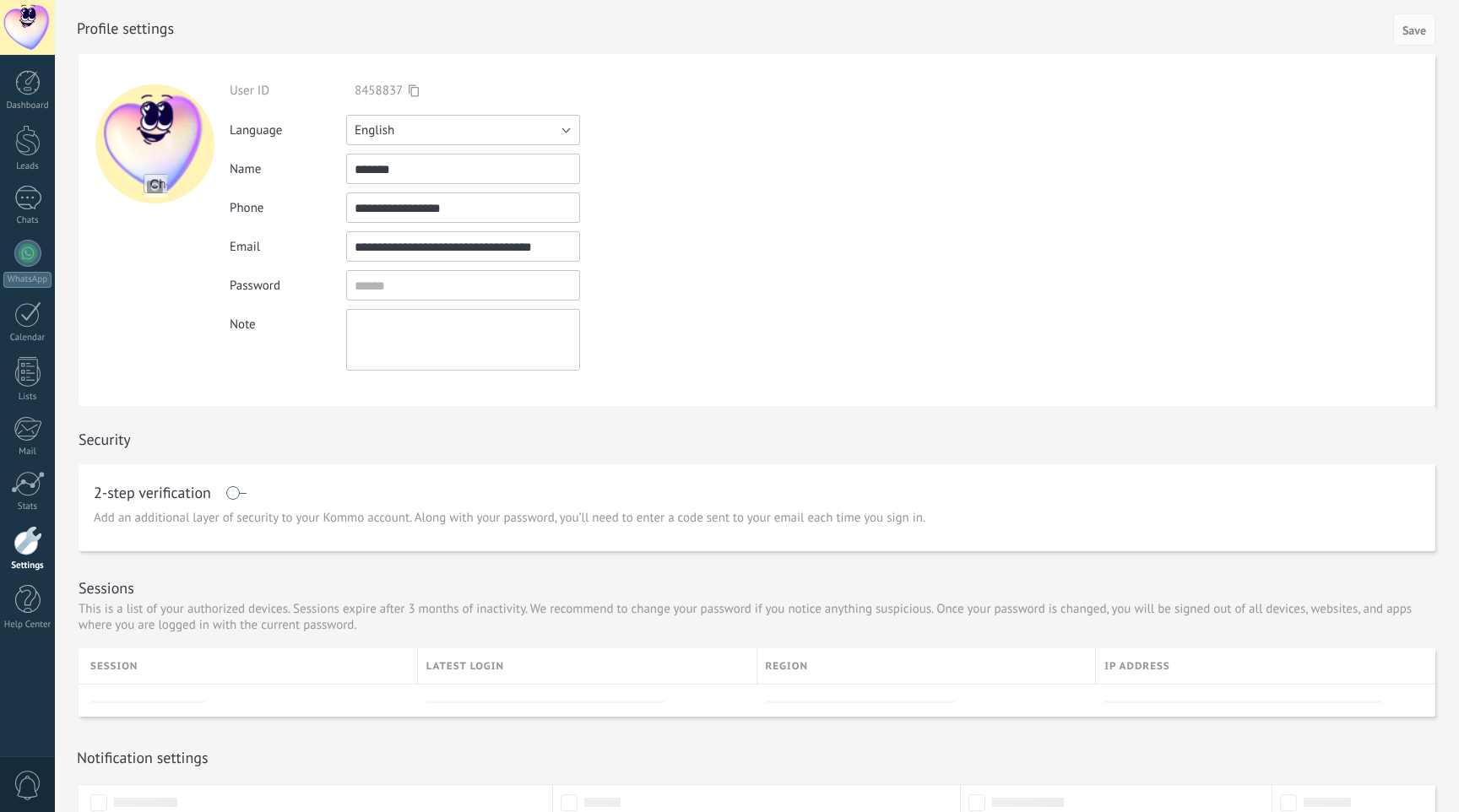
click at [428, 130] on button "English" at bounding box center [463, 130] width 234 height 31
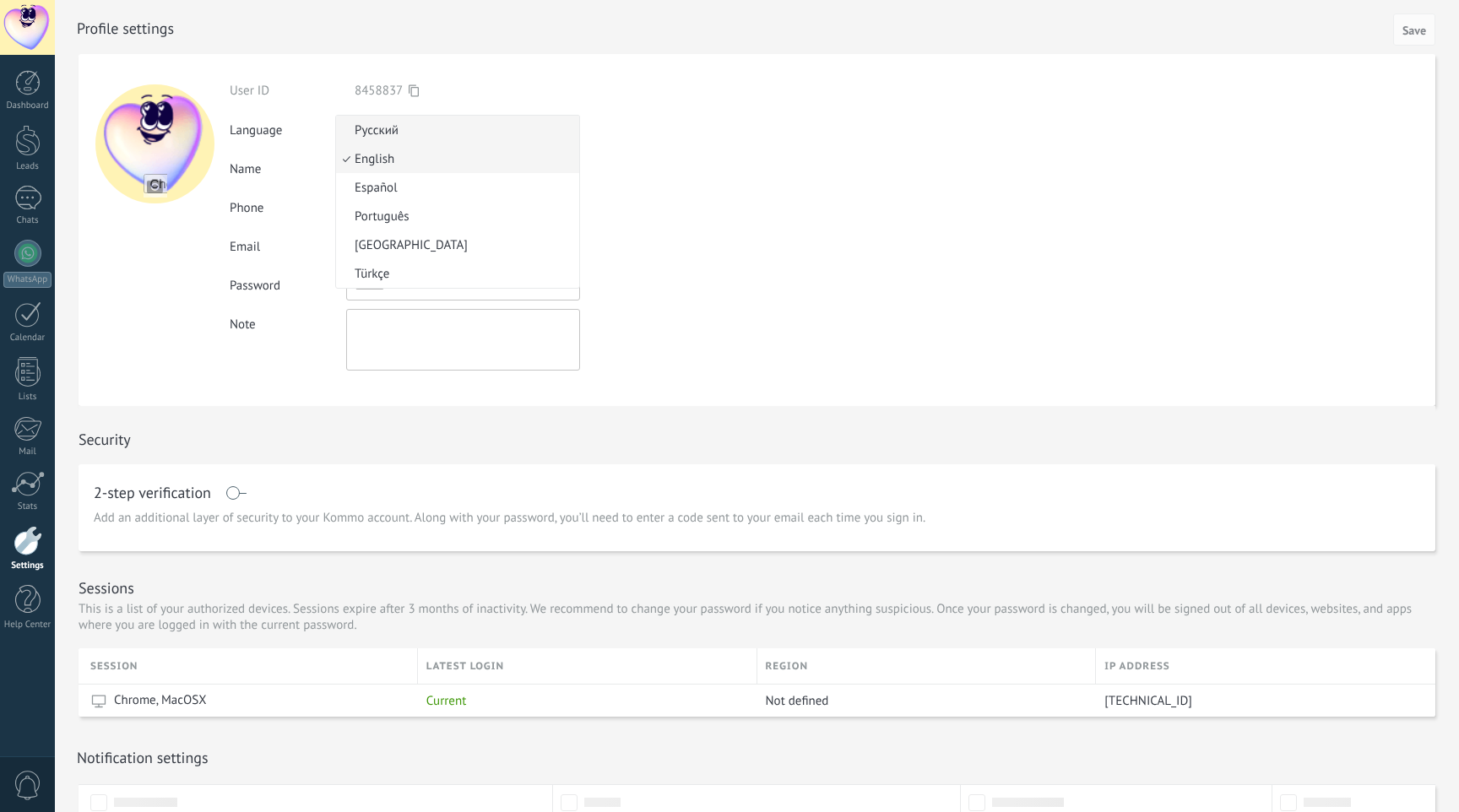
click at [405, 133] on span "Русский" at bounding box center [454, 131] width 238 height 16
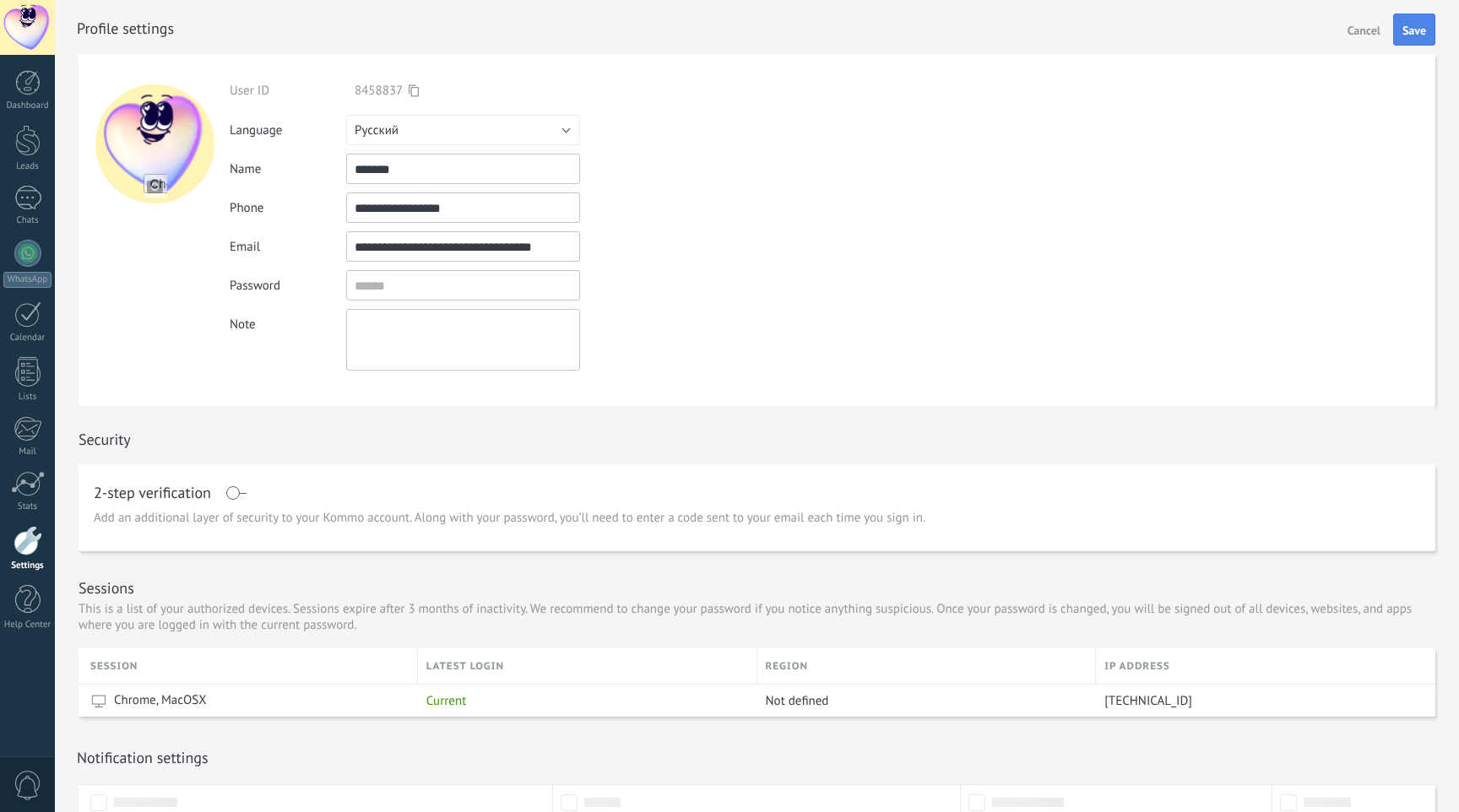
click at [1412, 29] on span "Save" at bounding box center [1414, 30] width 24 height 11
click at [383, 139] on button "English" at bounding box center [463, 130] width 234 height 31
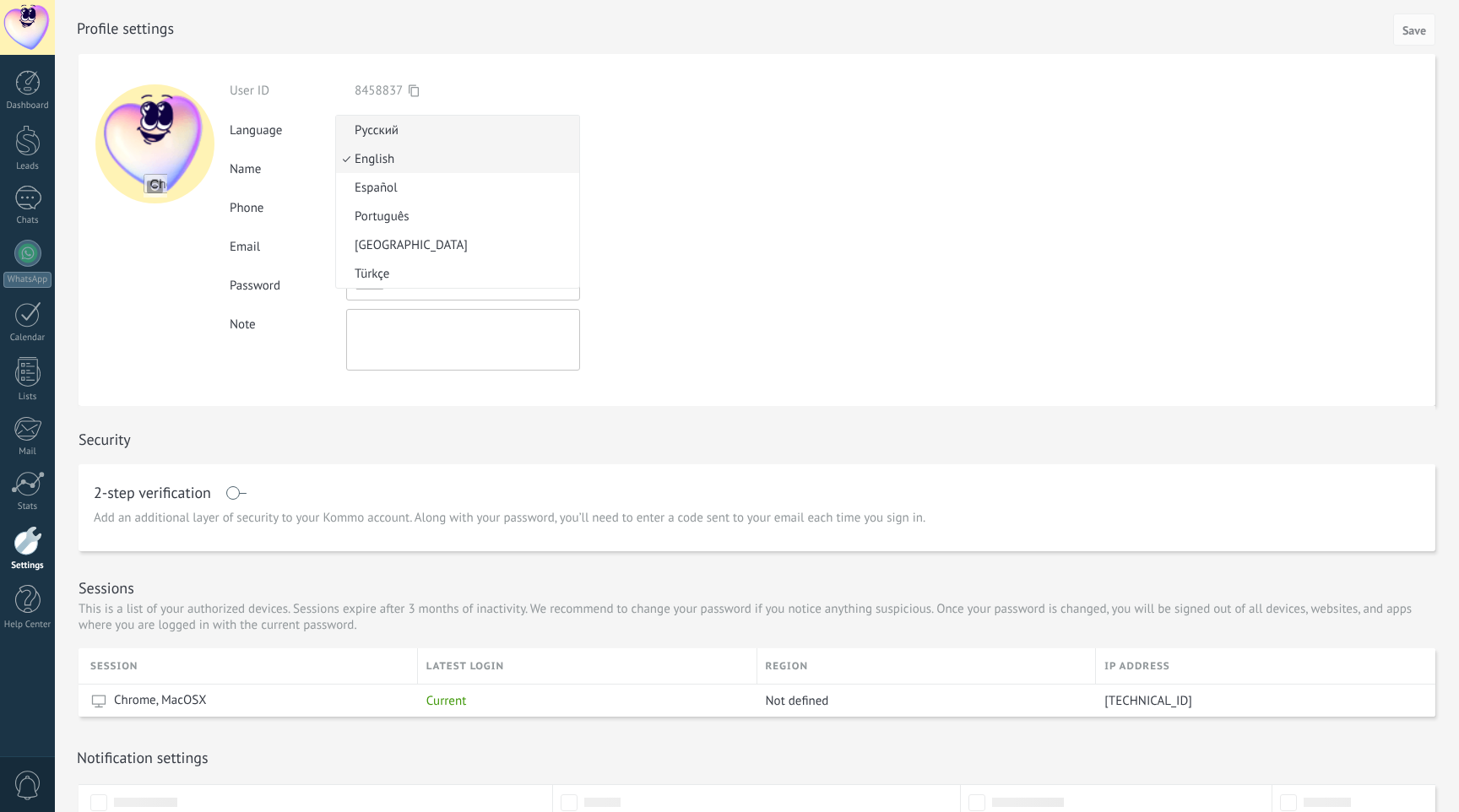
click at [392, 139] on li "Русский" at bounding box center [457, 130] width 243 height 29
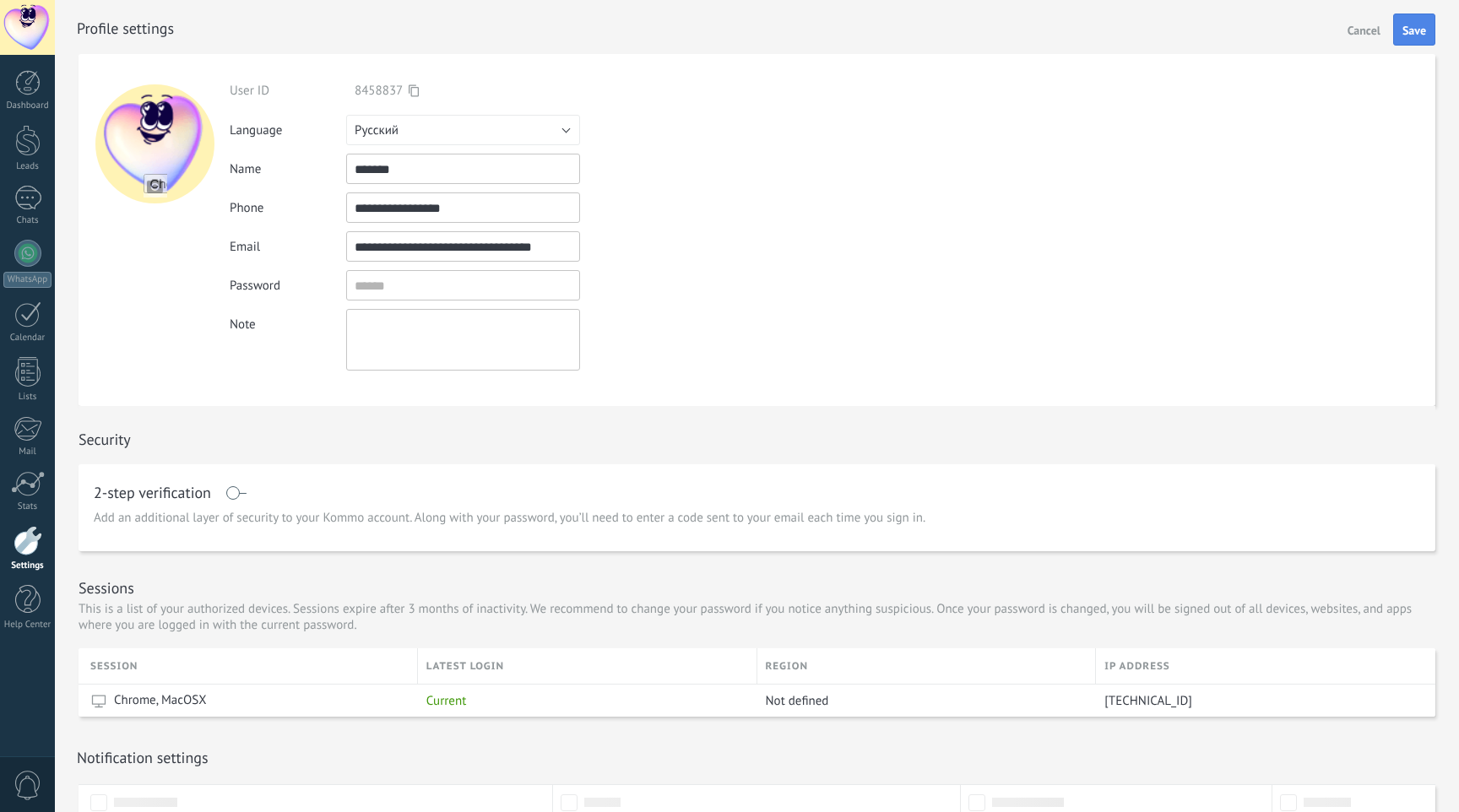
click at [1422, 35] on span "Save" at bounding box center [1414, 30] width 24 height 11
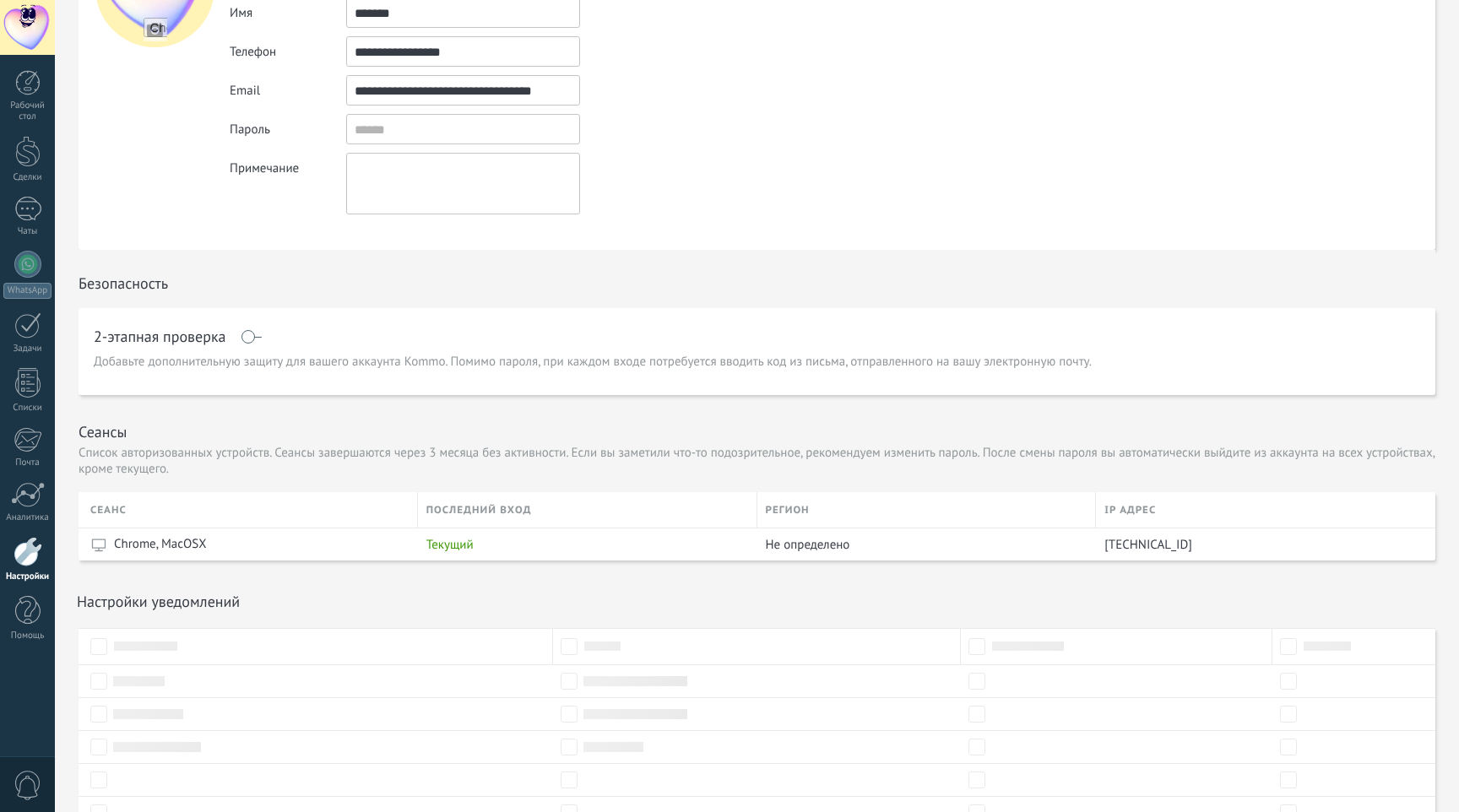
scroll to position [239, 0]
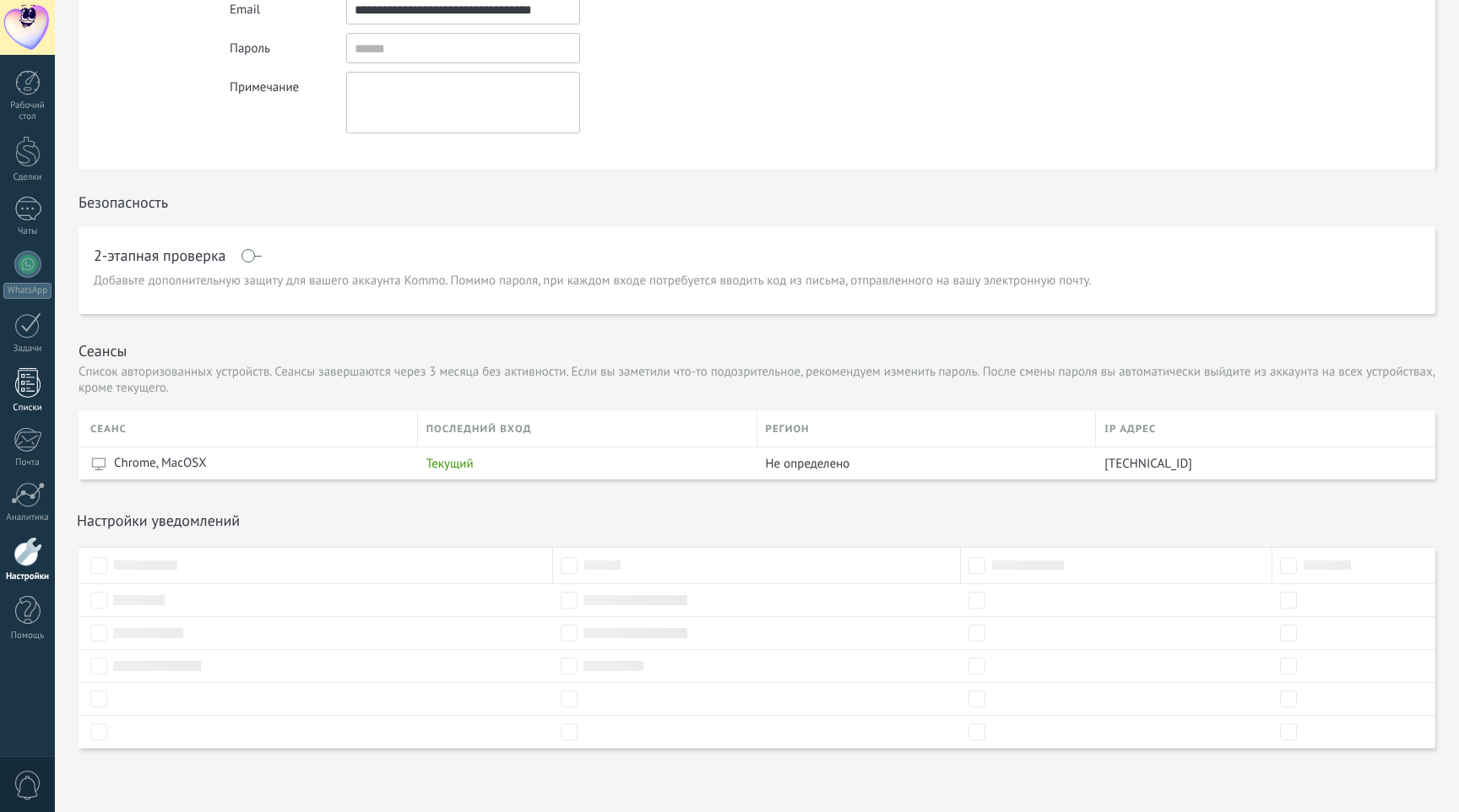
click at [36, 384] on div at bounding box center [27, 383] width 25 height 30
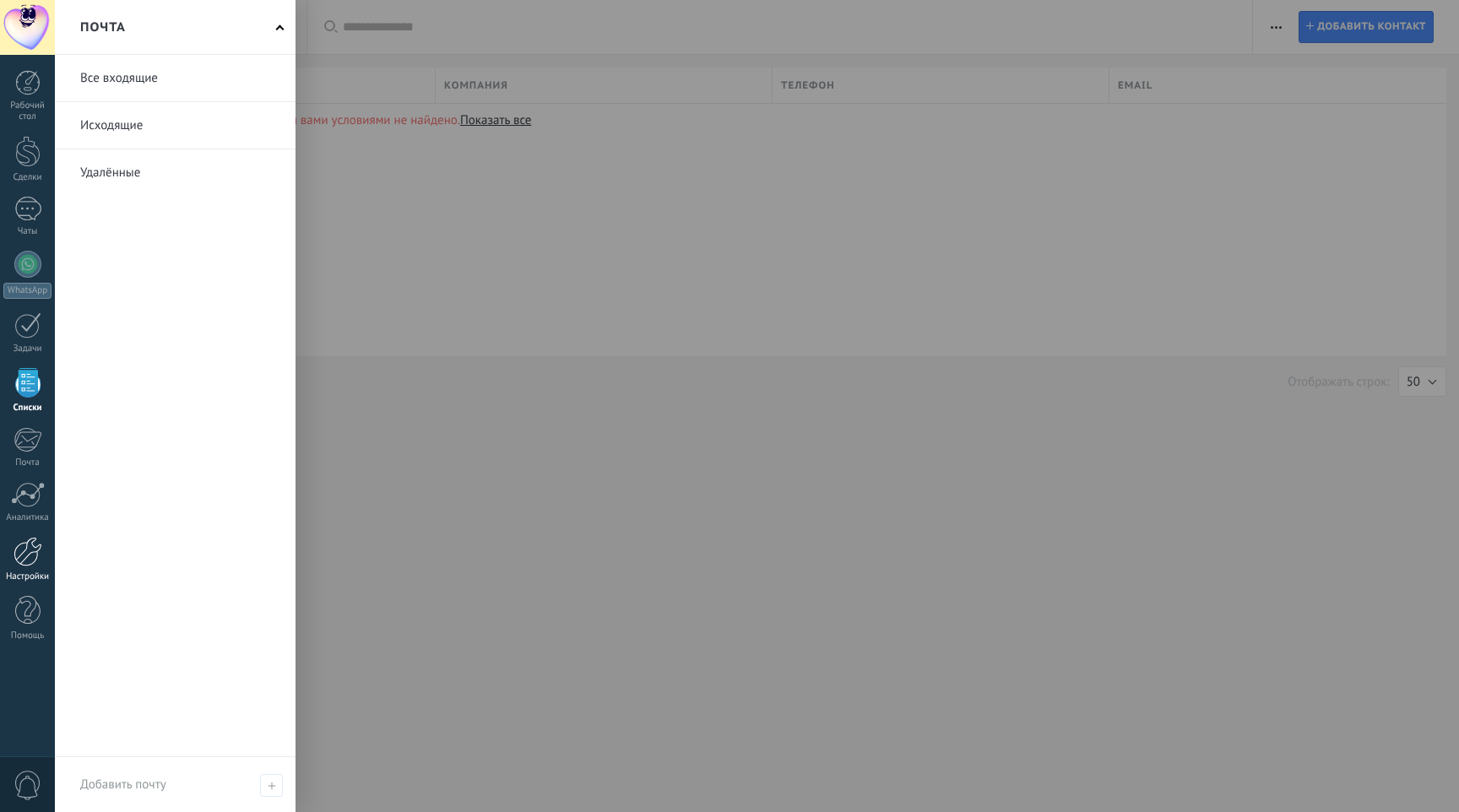
click at [34, 557] on div at bounding box center [27, 552] width 29 height 30
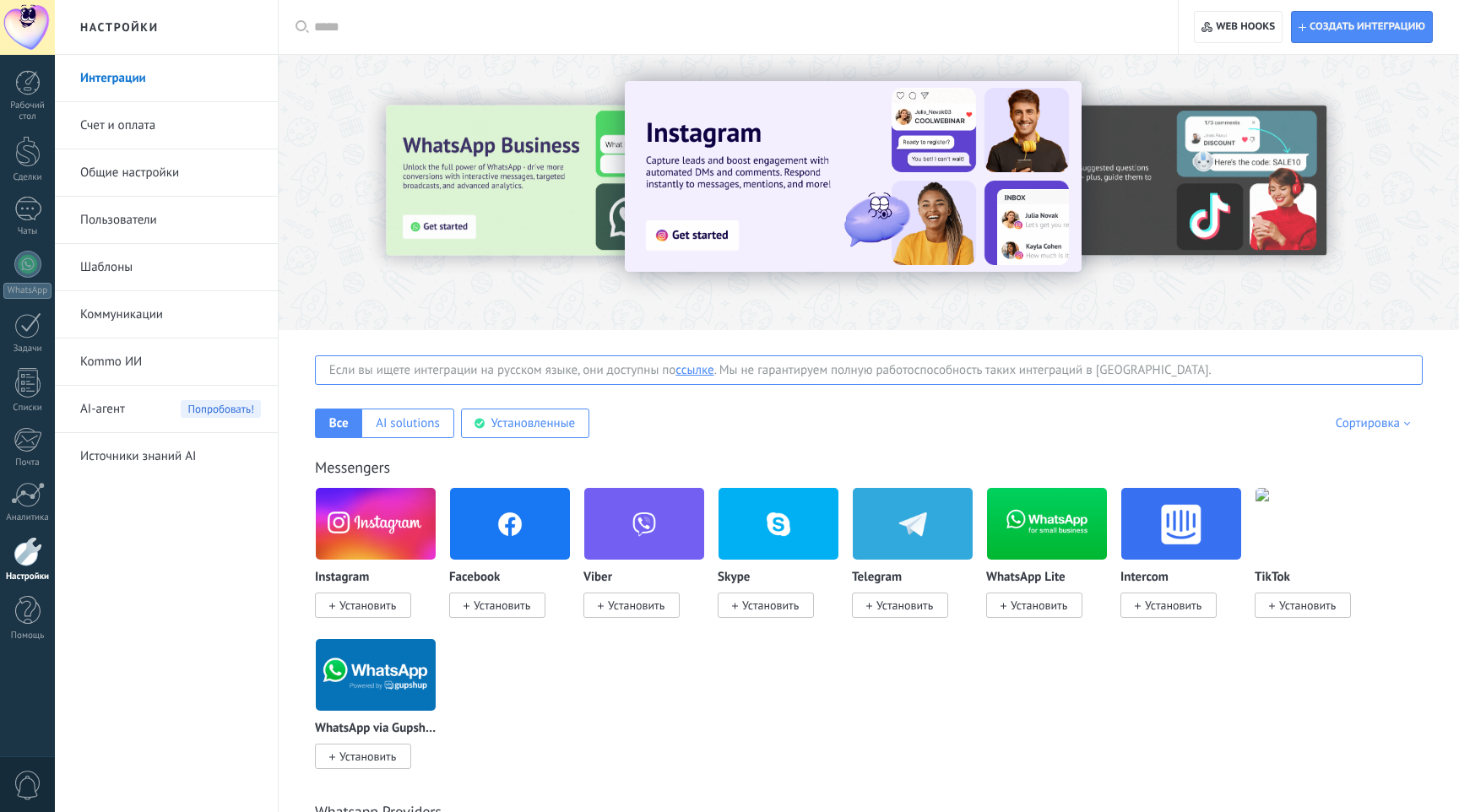
click at [140, 229] on link "Пользователи" at bounding box center [170, 220] width 181 height 47
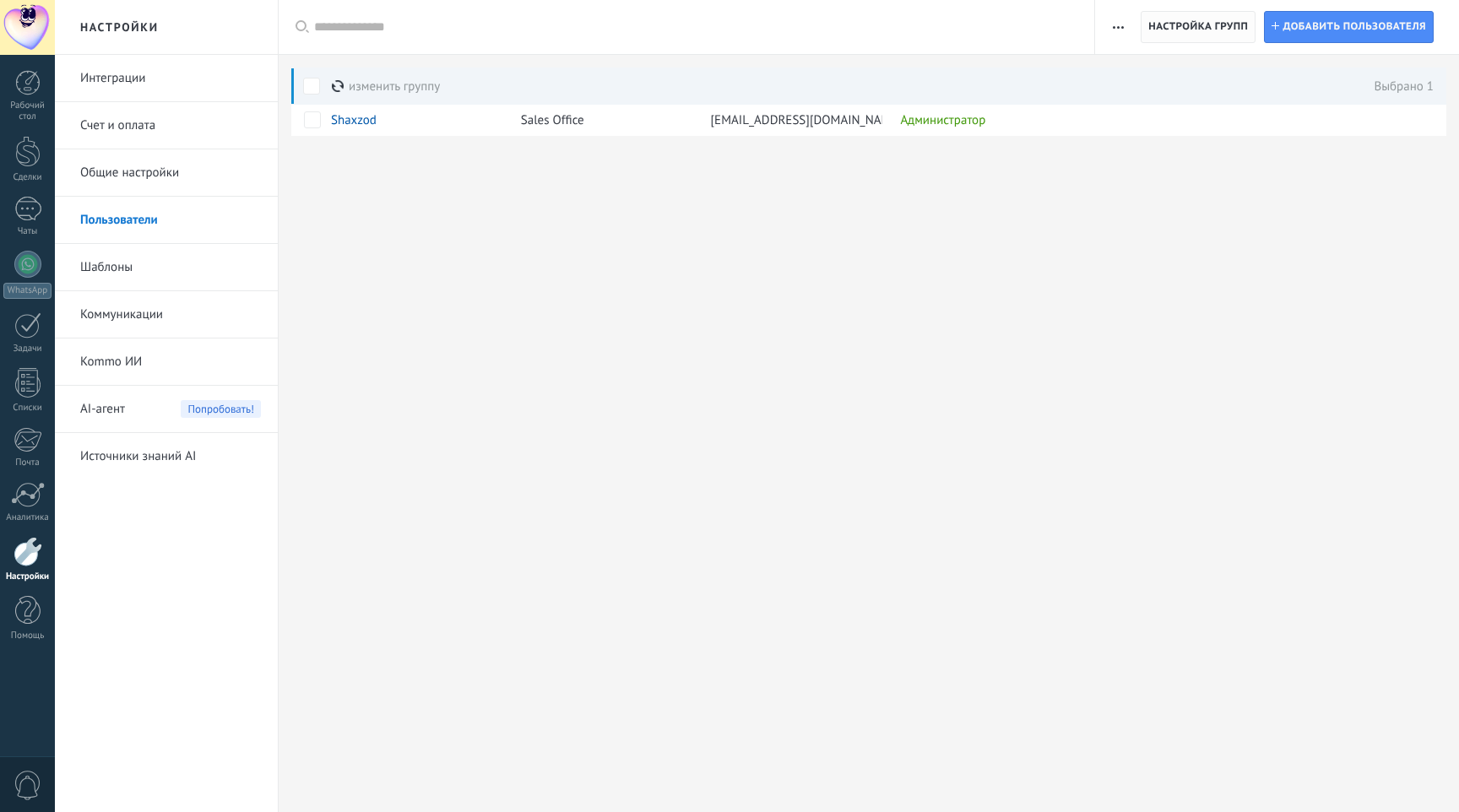
click at [1177, 28] on span "Настройка групп" at bounding box center [1198, 26] width 100 height 31
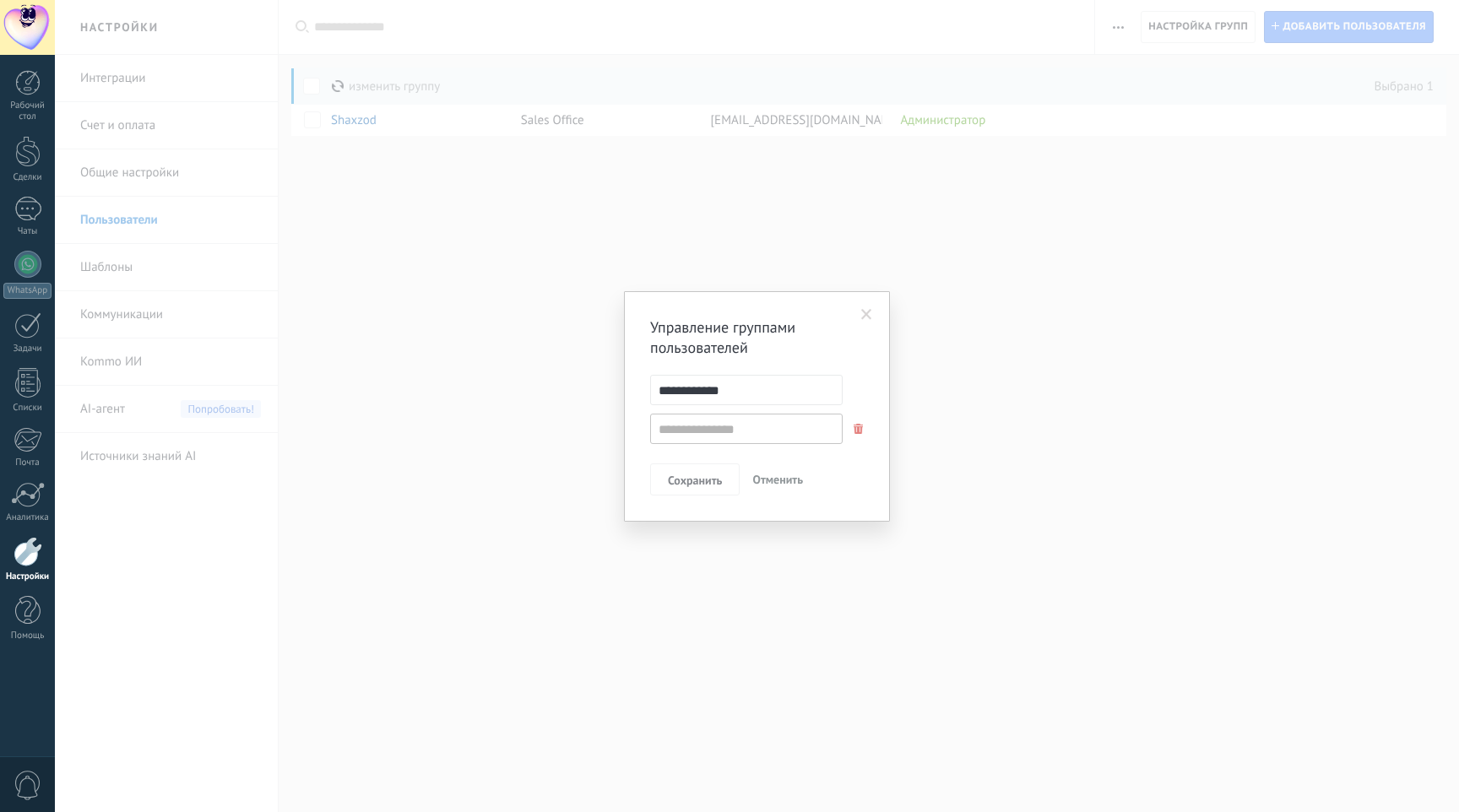
click at [866, 319] on span at bounding box center [867, 314] width 11 height 11
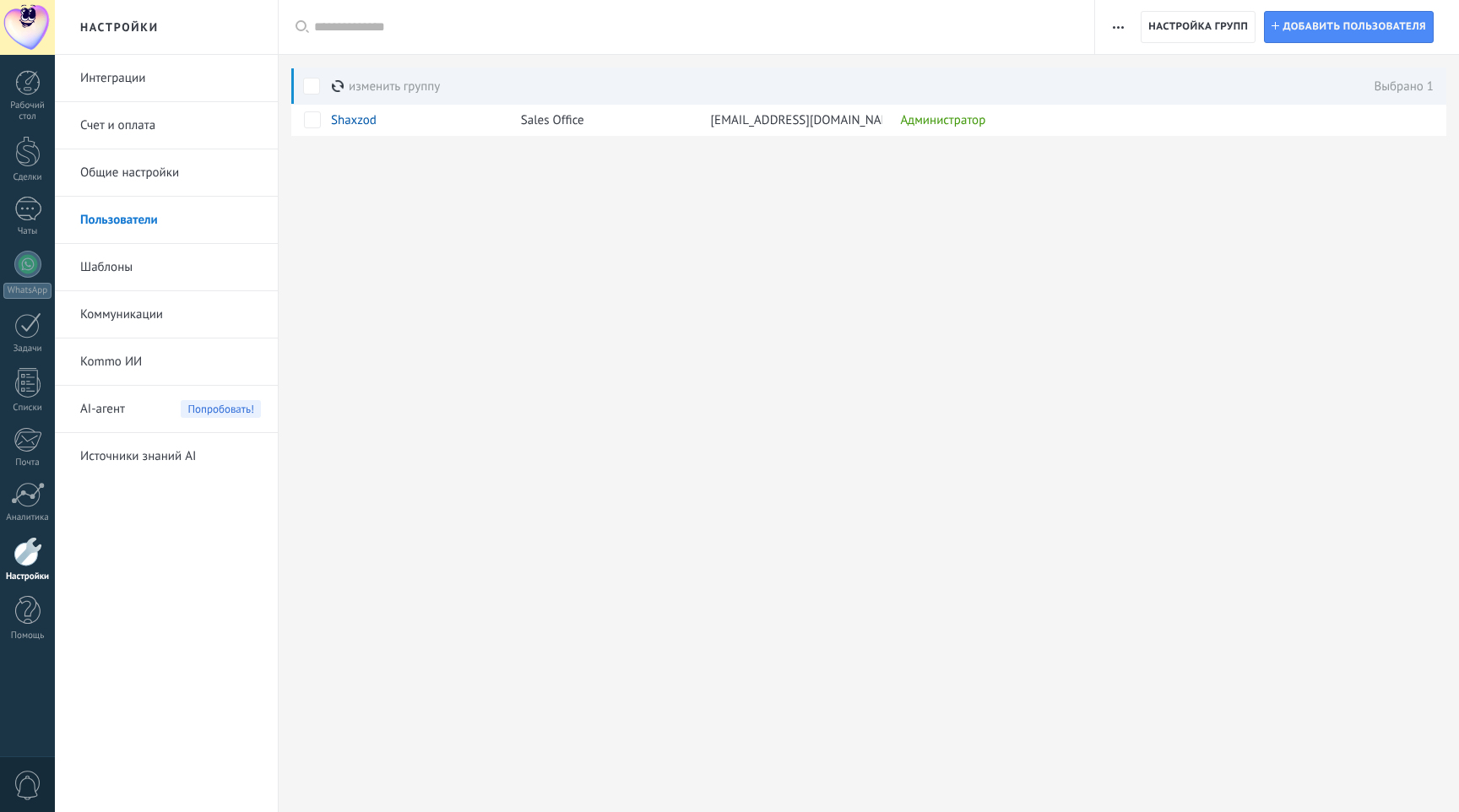
click at [1125, 12] on button "button" at bounding box center [1119, 27] width 25 height 32
click at [895, 193] on div "Настройки Интеграции Счет и оплата Общие настройки Пользователи Шаблоны Коммуни…" at bounding box center [757, 406] width 1404 height 812
click at [364, 118] on span "Shaxzod" at bounding box center [354, 120] width 46 height 16
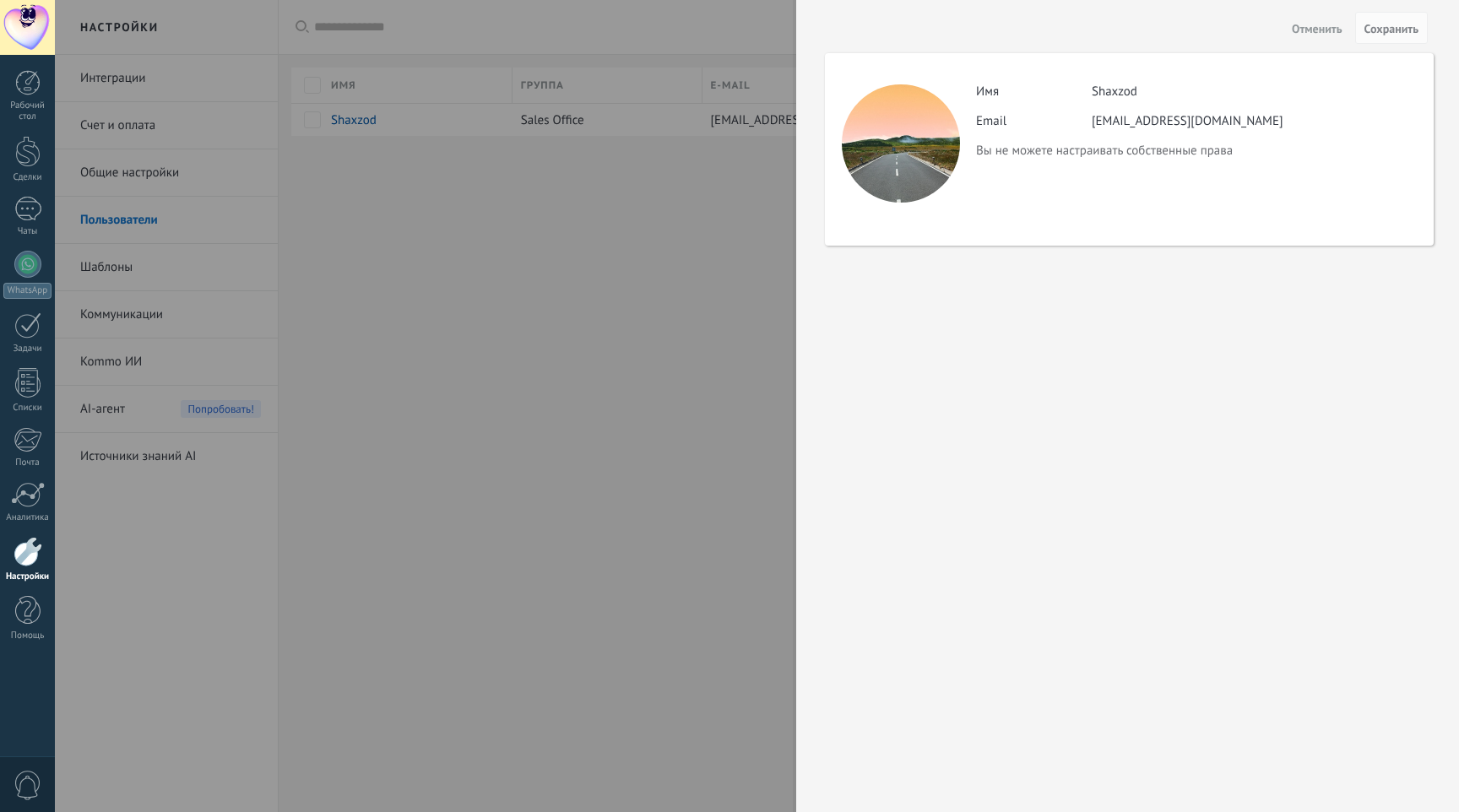
click at [1291, 25] on span "Отменить" at bounding box center [1317, 28] width 51 height 11
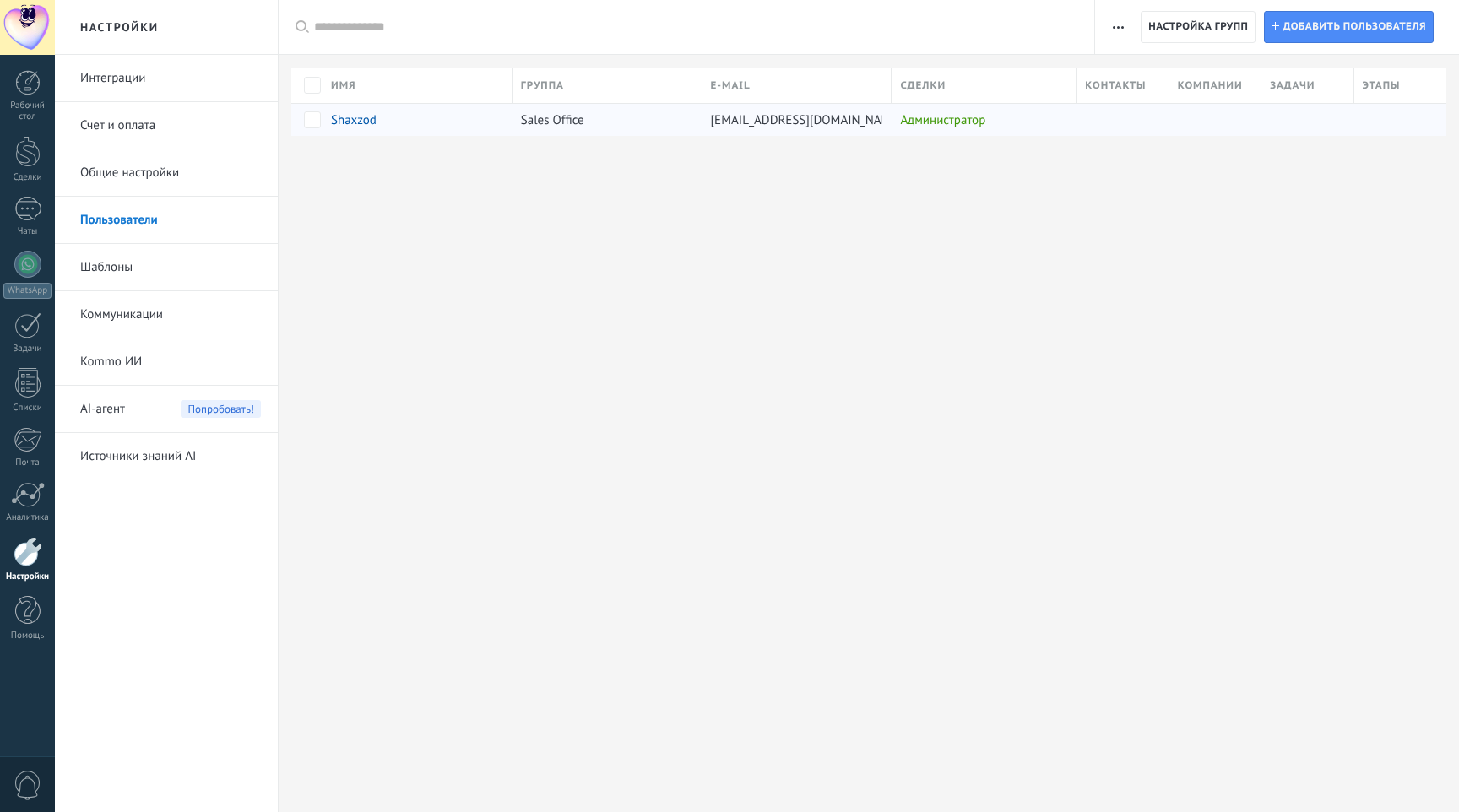
click at [960, 118] on div "Администратор" at bounding box center [979, 119] width 176 height 32
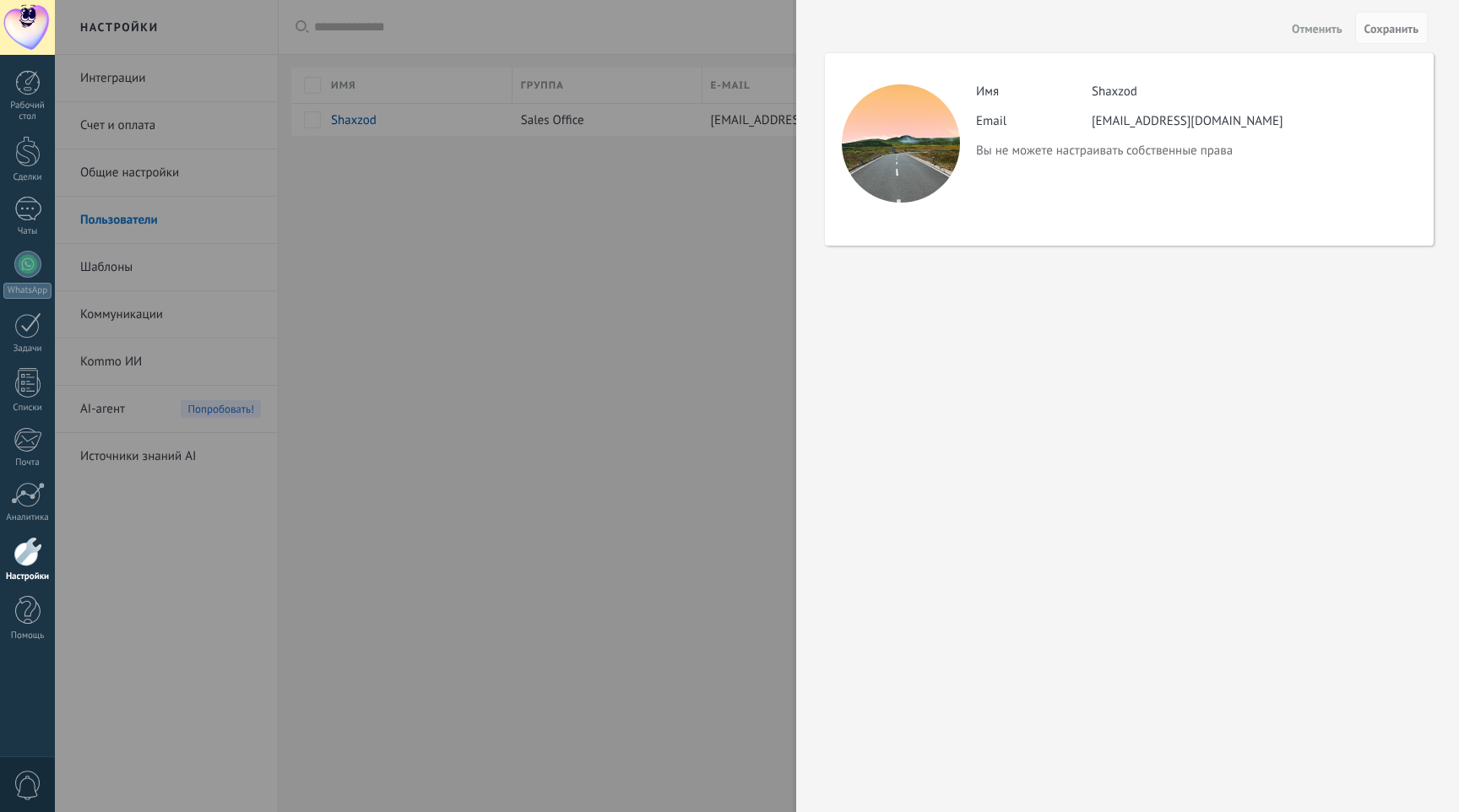
click at [1298, 34] on span "Отменить" at bounding box center [1317, 28] width 51 height 11
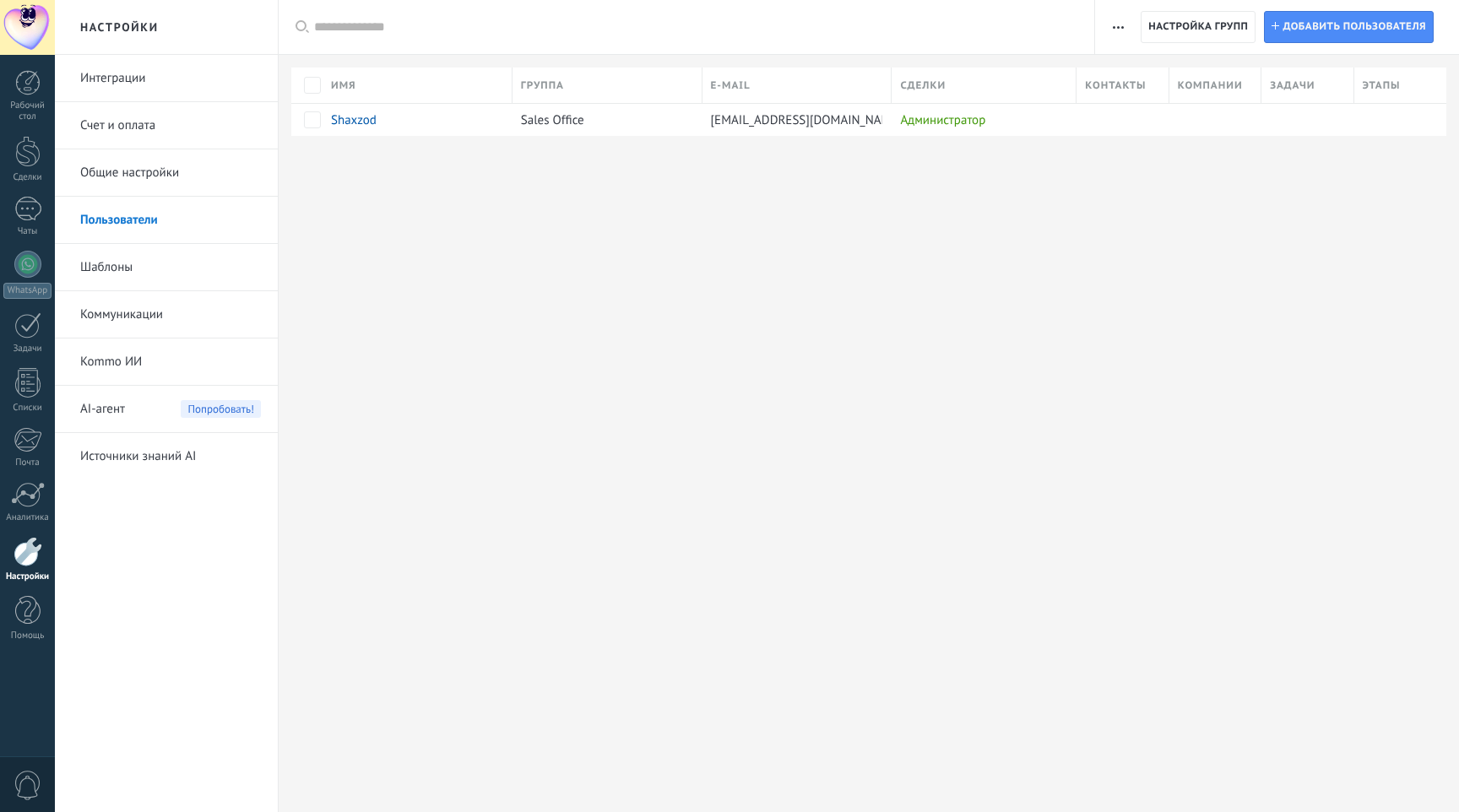
click at [151, 183] on link "Общие настройки" at bounding box center [170, 173] width 181 height 47
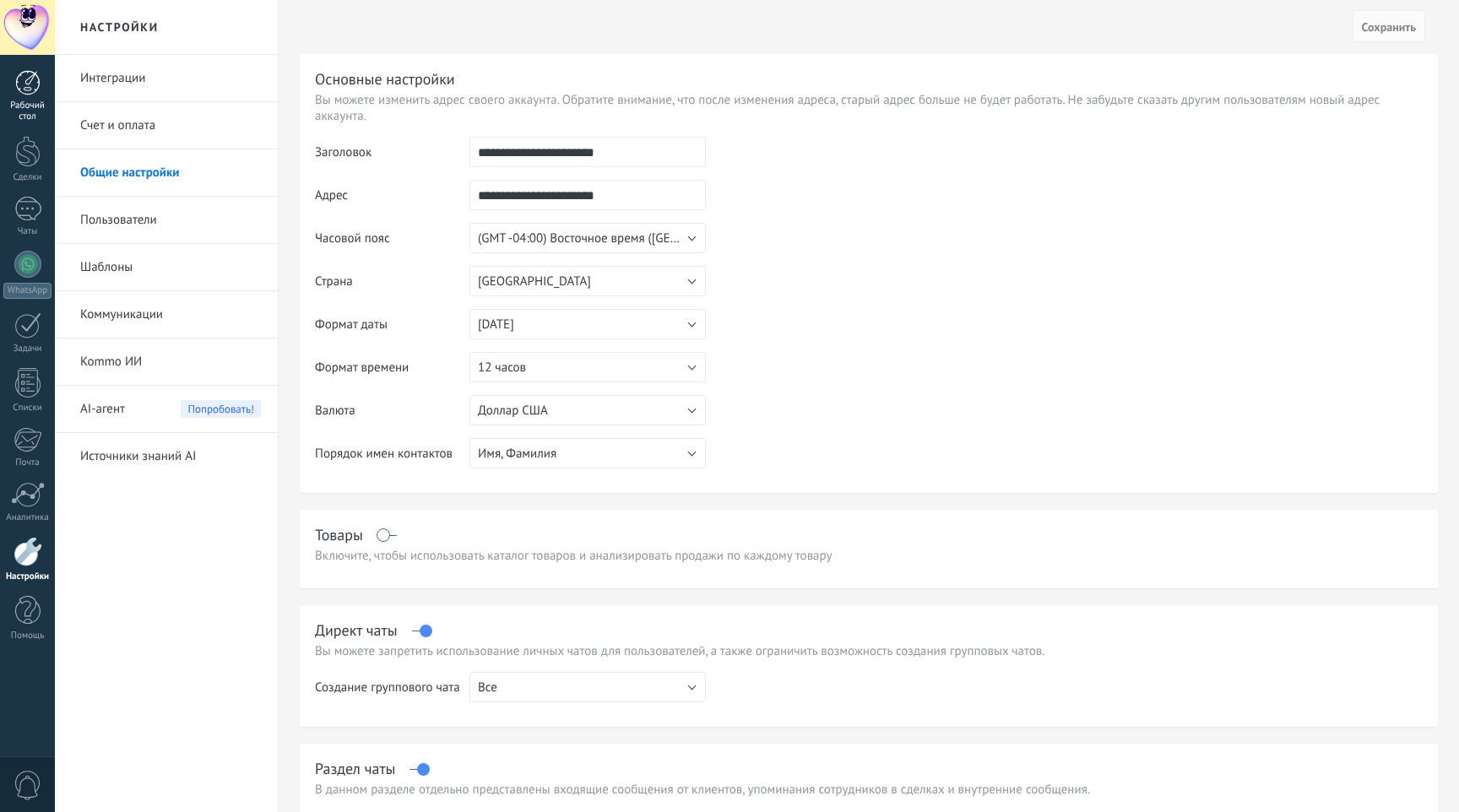
click at [30, 96] on link "Рабочий стол" at bounding box center [27, 96] width 55 height 53
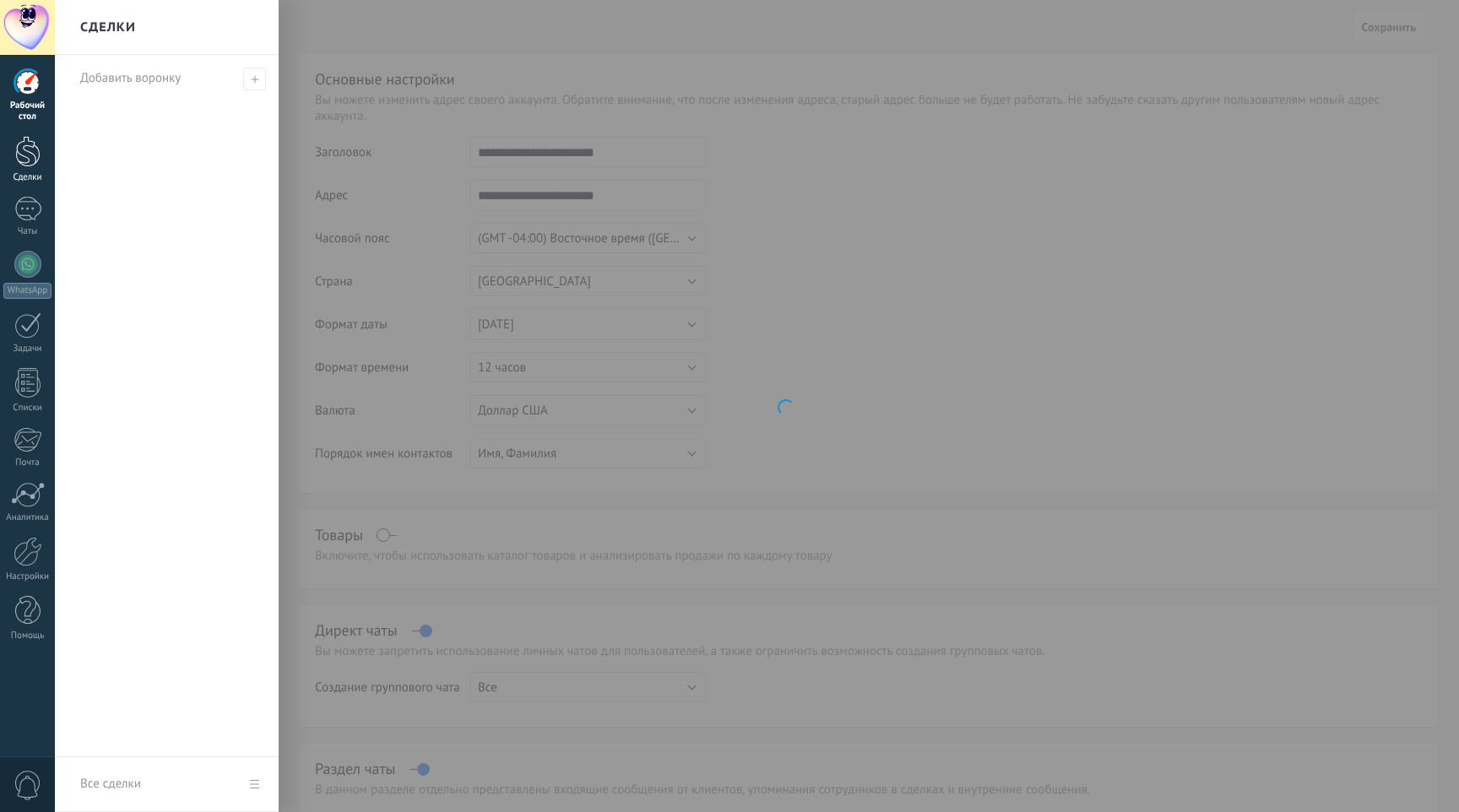
click at [39, 163] on div at bounding box center [27, 152] width 25 height 32
click at [26, 385] on div at bounding box center [27, 383] width 25 height 30
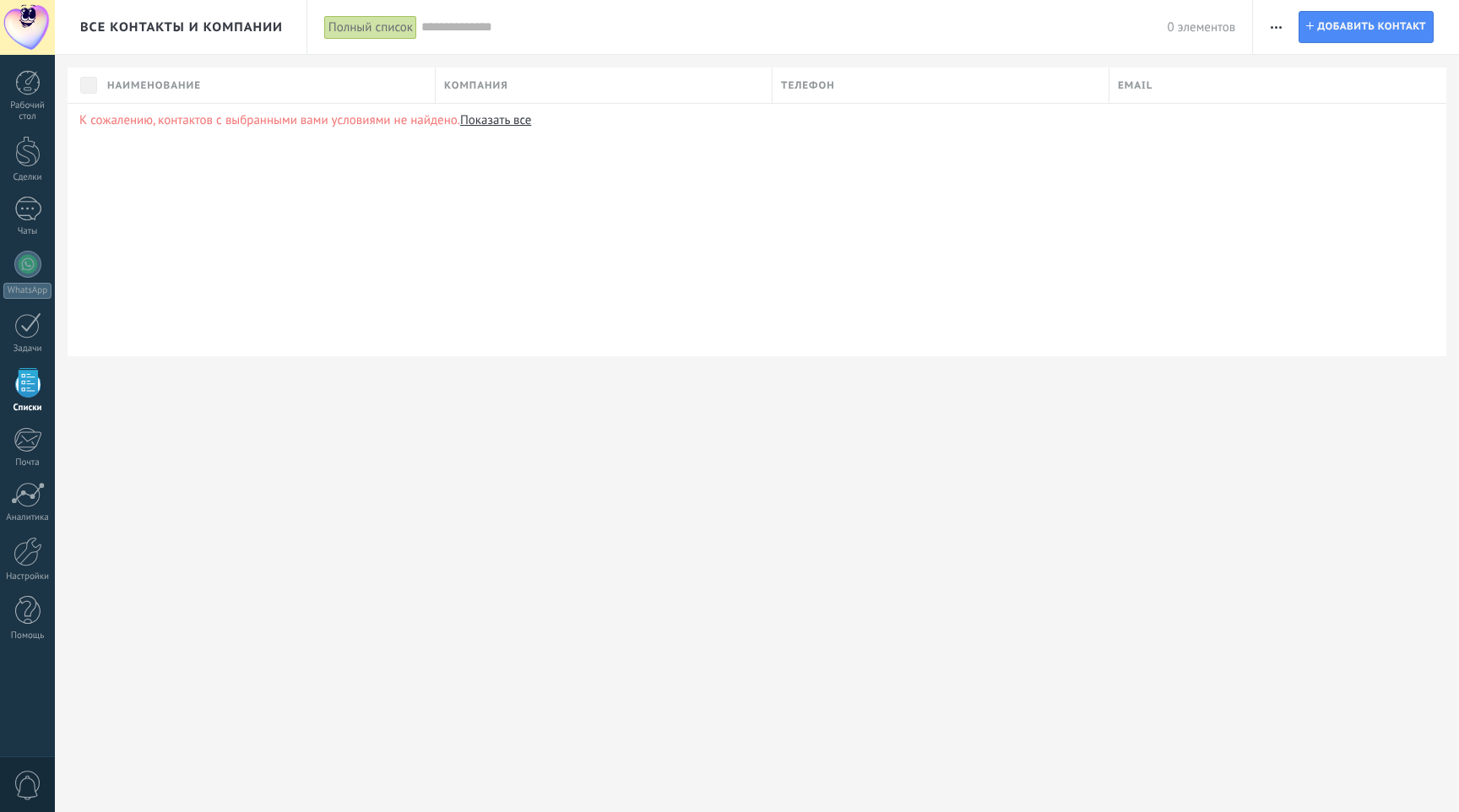
click at [1277, 34] on span "button" at bounding box center [1276, 27] width 11 height 32
click at [1291, 123] on span "Экспорт" at bounding box center [1307, 139] width 44 height 33
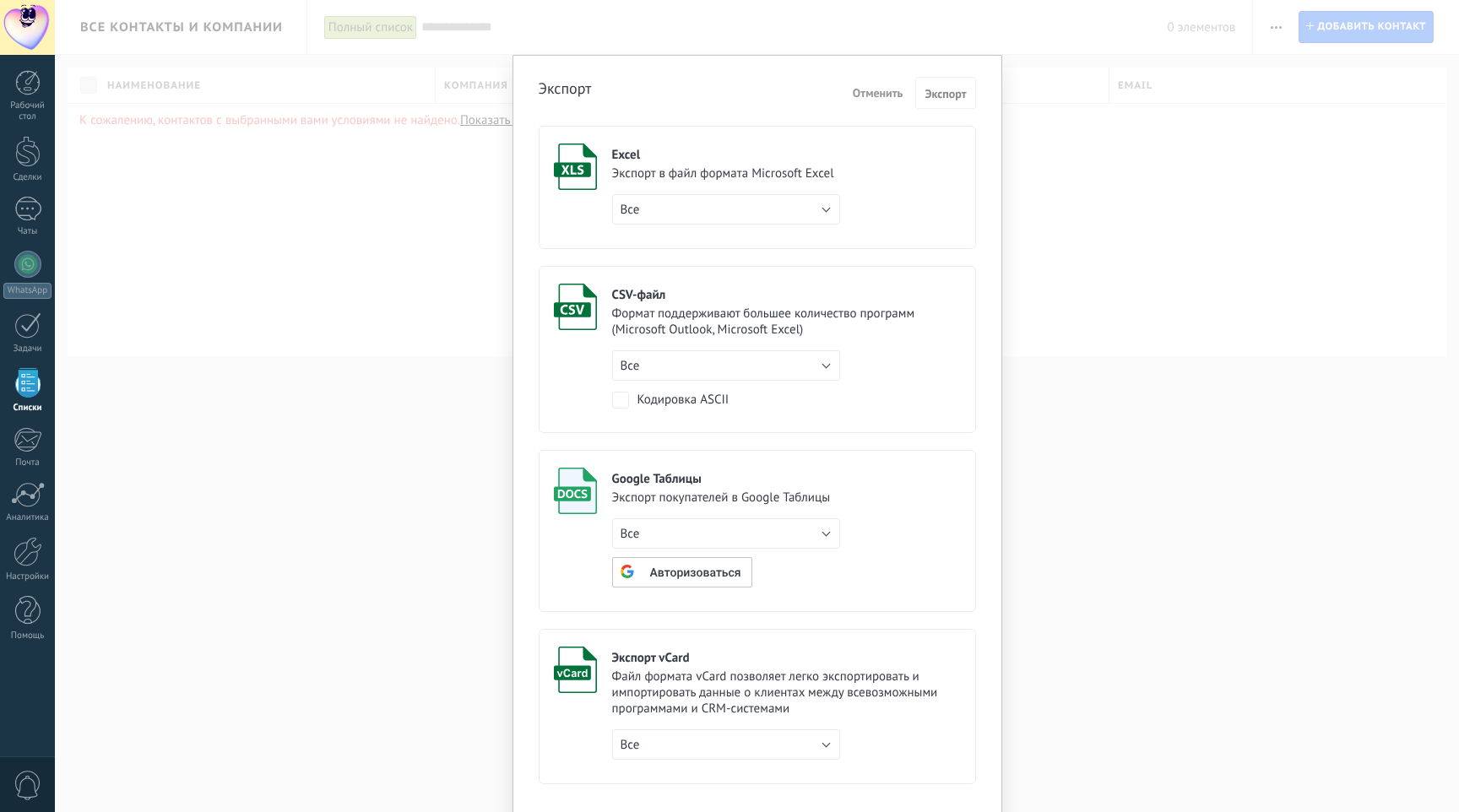
click at [747, 145] on div "Excel Экспорт в файл формата Microsoft Excel Все с активным фильтром только для…" at bounding box center [726, 184] width 228 height 81
click at [948, 71] on div "Экспорт Отменить Экспорт Excel Экспорт в файл формата Microsoft Excel Все с акт…" at bounding box center [757, 437] width 490 height 764
click at [944, 89] on span "Экспорт" at bounding box center [945, 93] width 41 height 11
